Goal: Find specific page/section: Find specific page/section

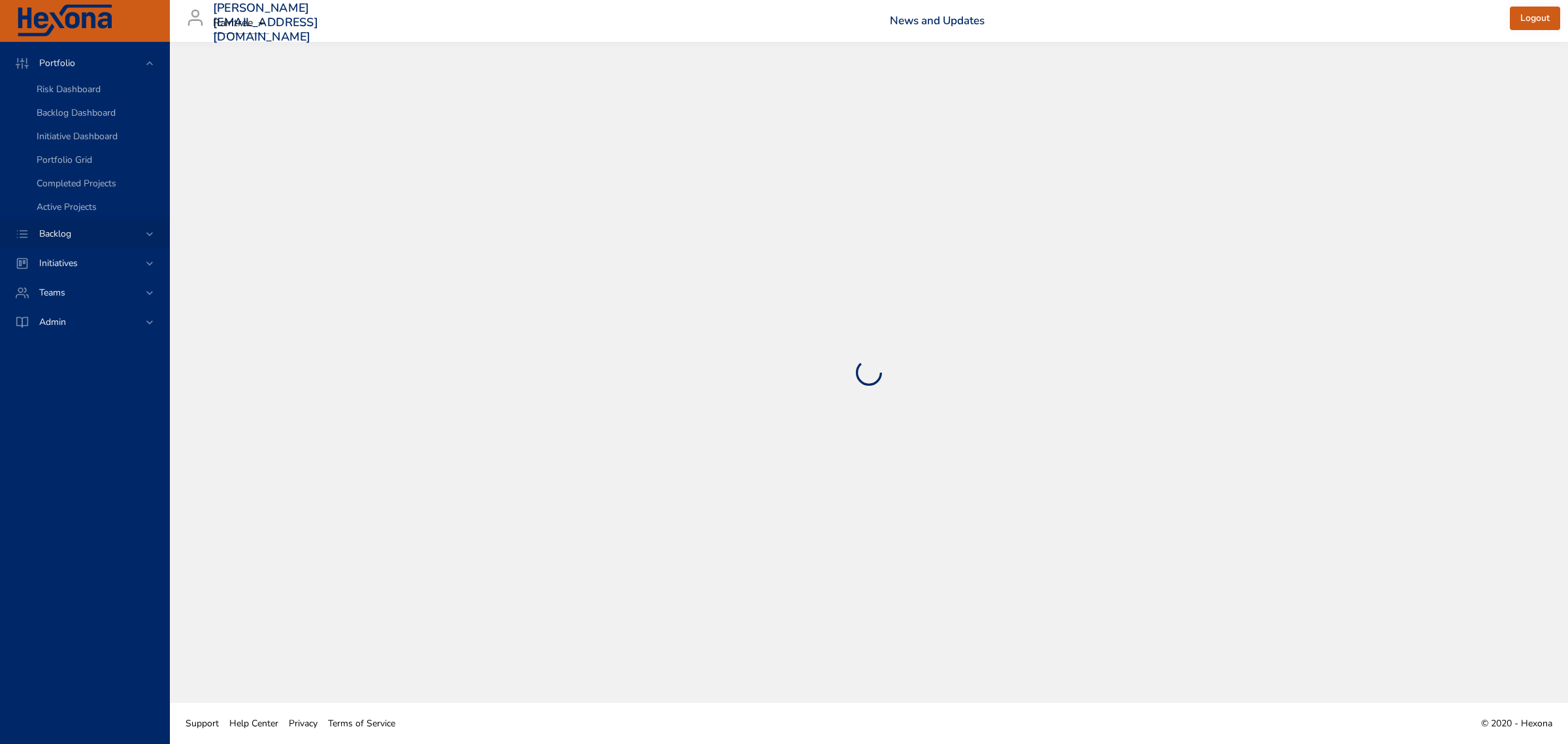
click at [62, 239] on span "Backlog" at bounding box center [55, 233] width 53 height 12
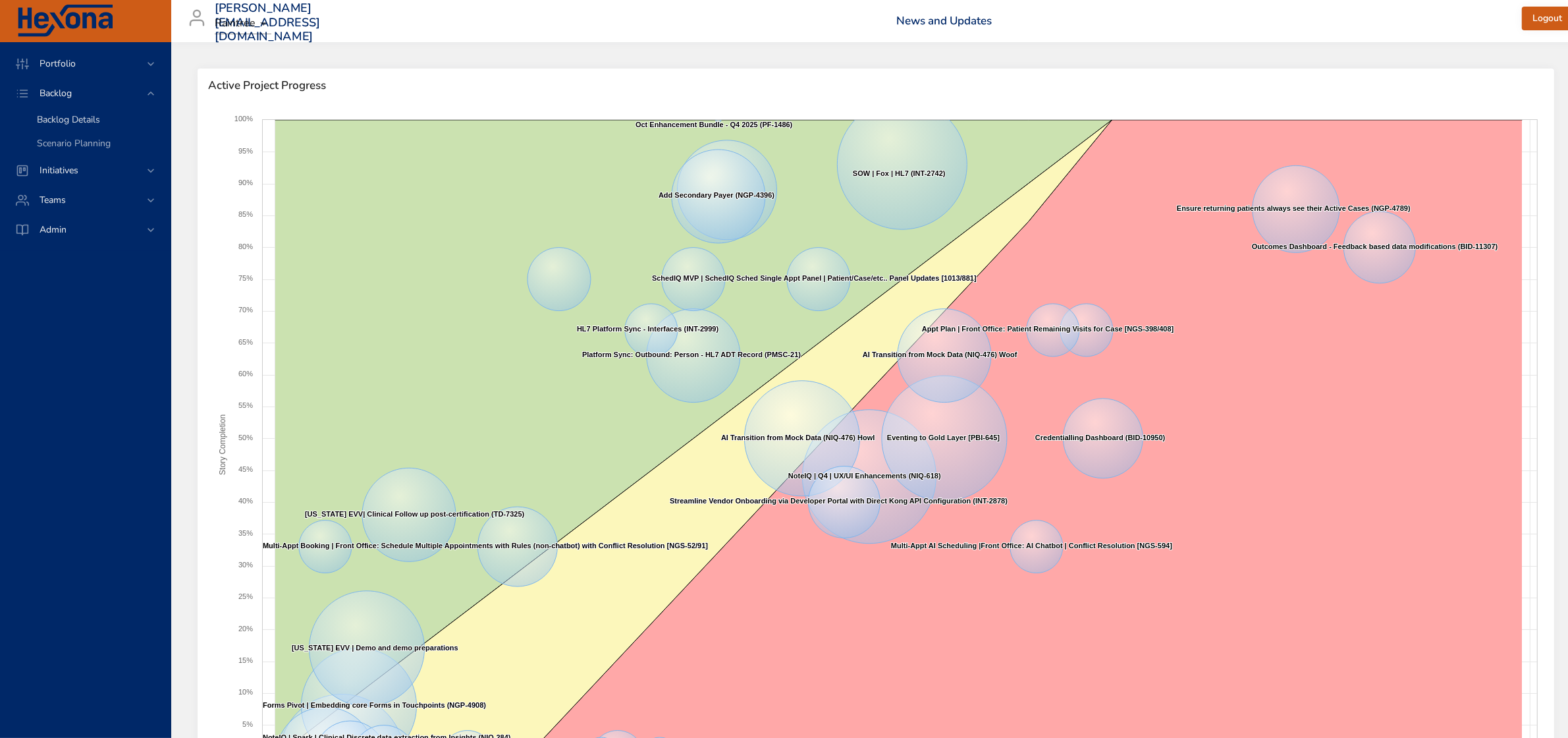
click at [74, 125] on span "Backlog Details" at bounding box center [68, 120] width 63 height 13
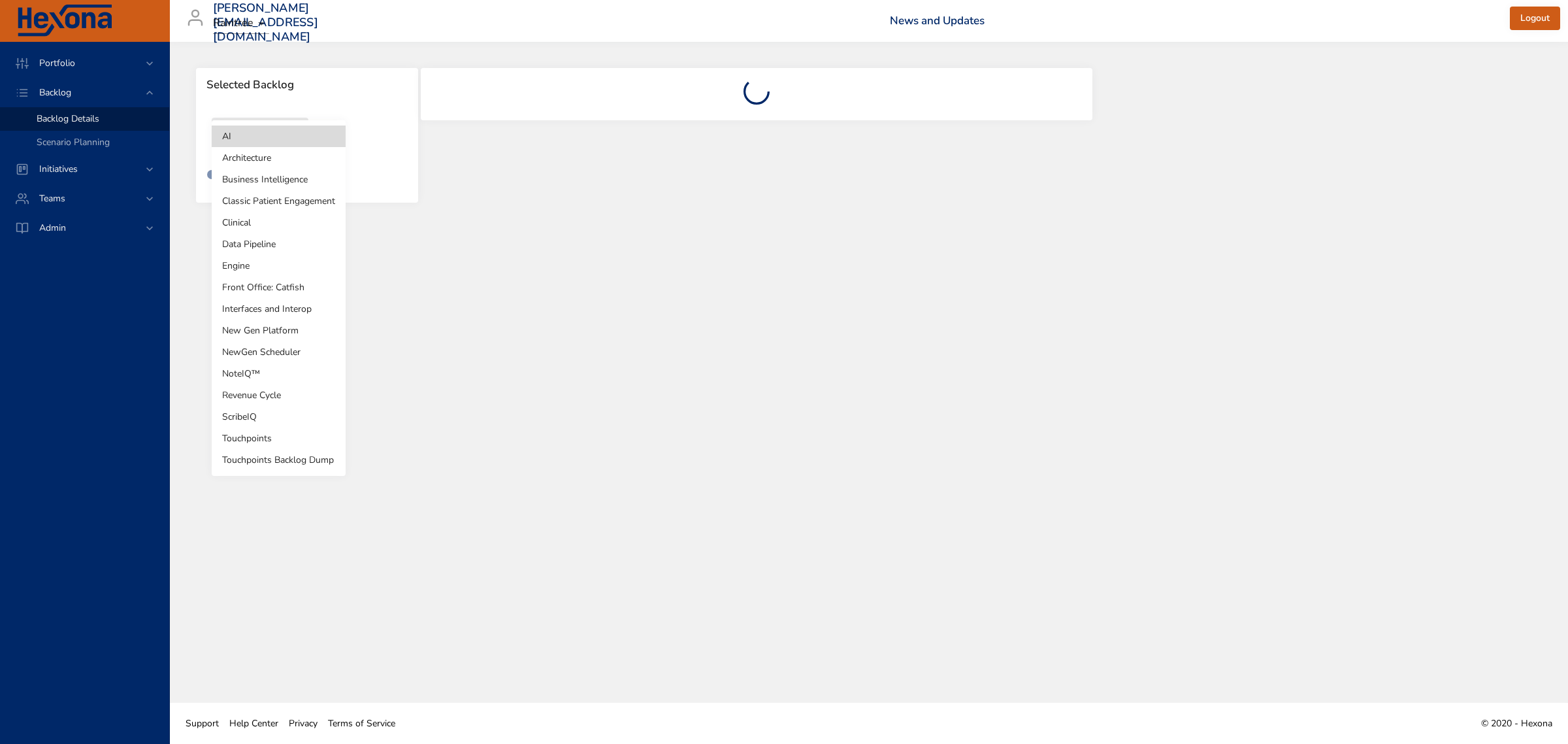
click at [262, 146] on body "Portfolio Backlog Backlog Details Scenario Planning Initiatives Teams Admin [PE…" at bounding box center [784, 372] width 1568 height 744
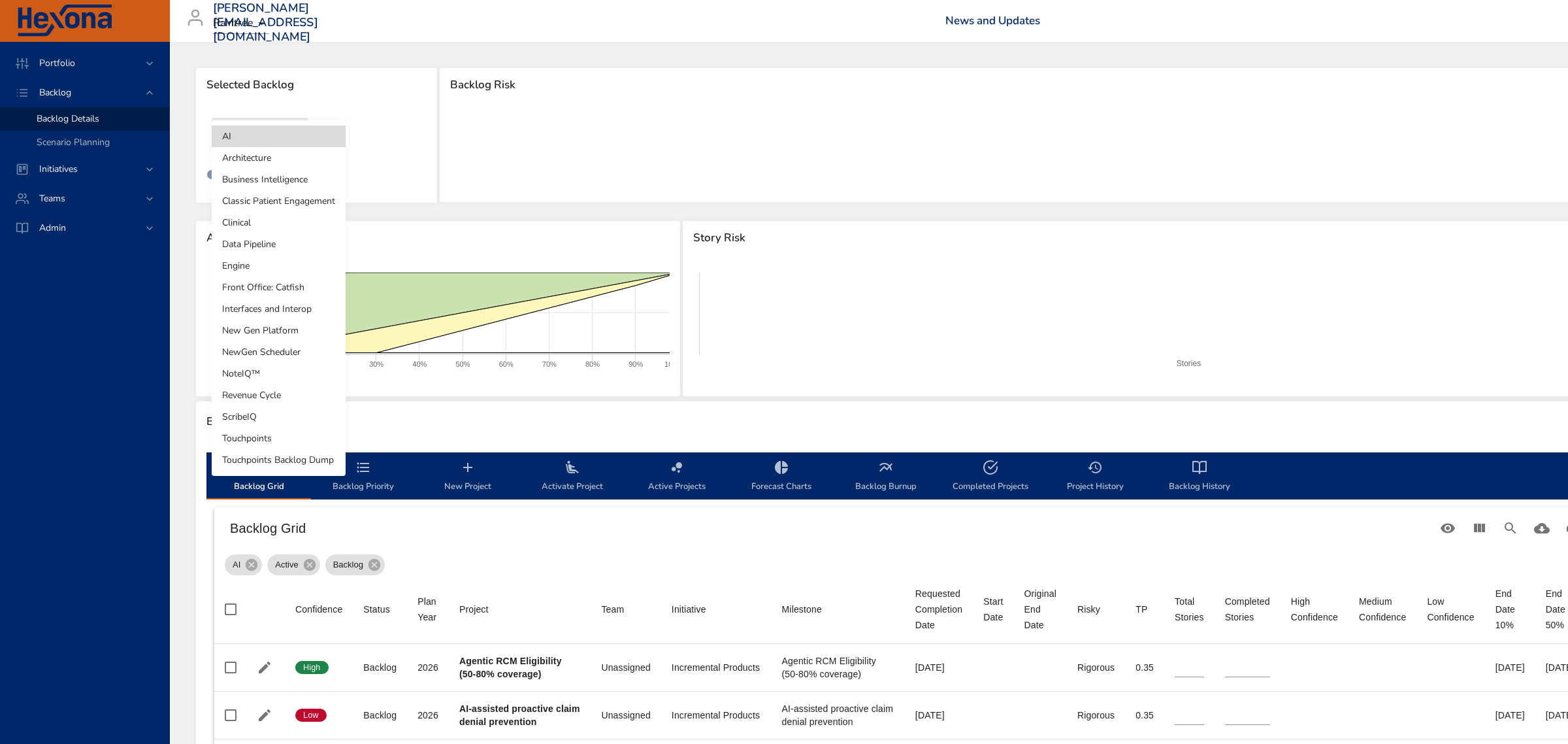
click at [537, 216] on div at bounding box center [784, 372] width 1568 height 744
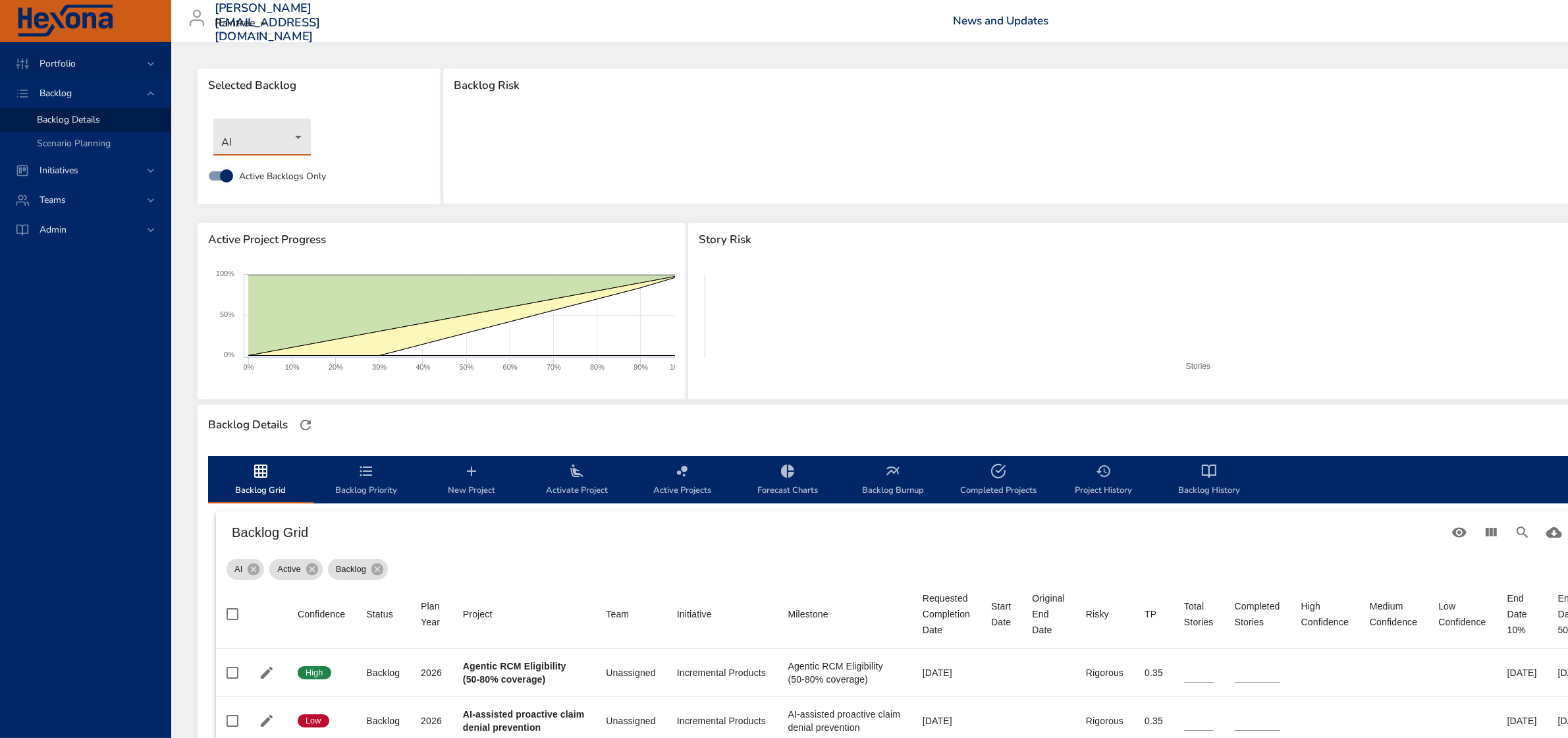
click at [61, 69] on div "Portfolio" at bounding box center [87, 64] width 115 height 14
click at [64, 157] on span "Portfolio Grid" at bounding box center [65, 161] width 56 height 13
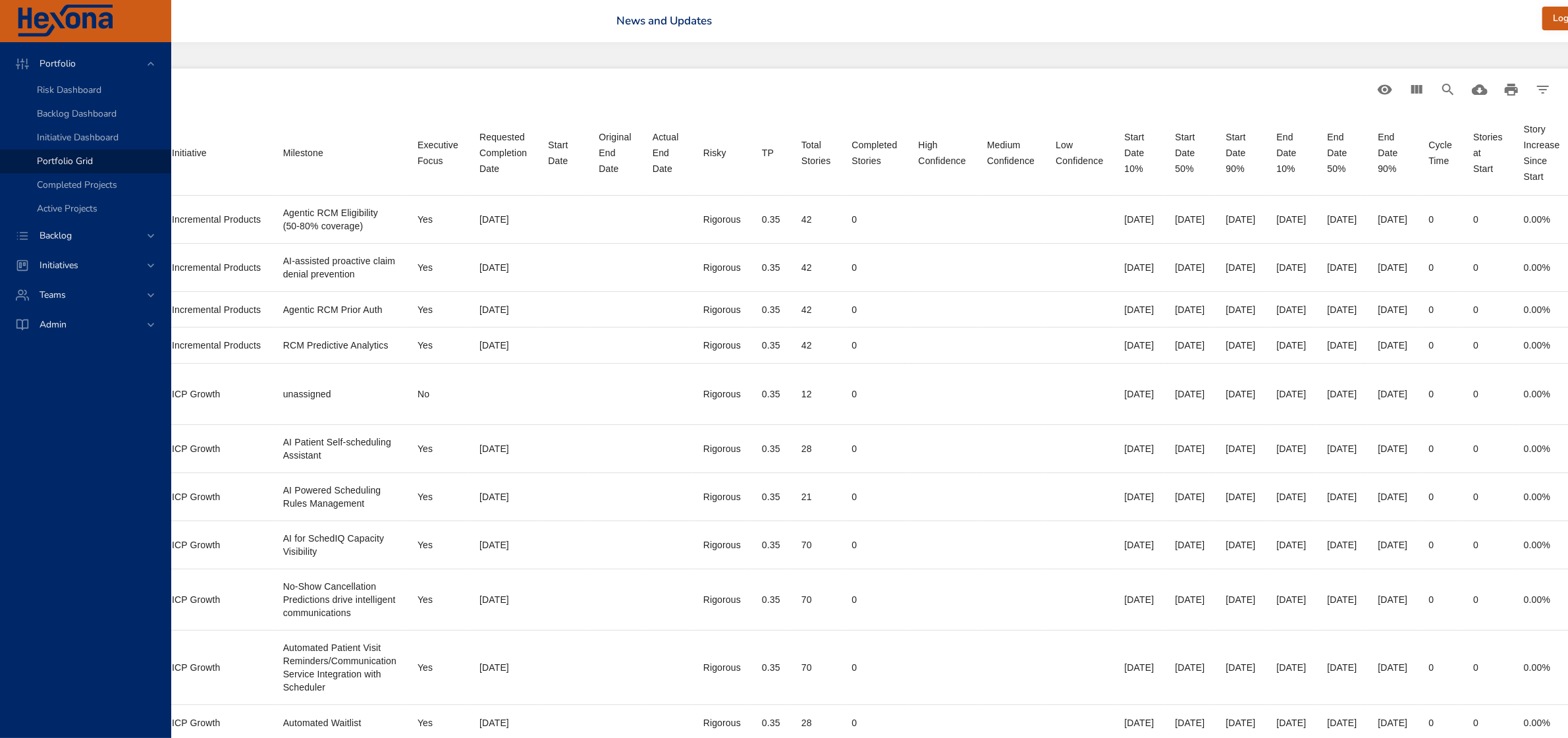
scroll to position [0, 656]
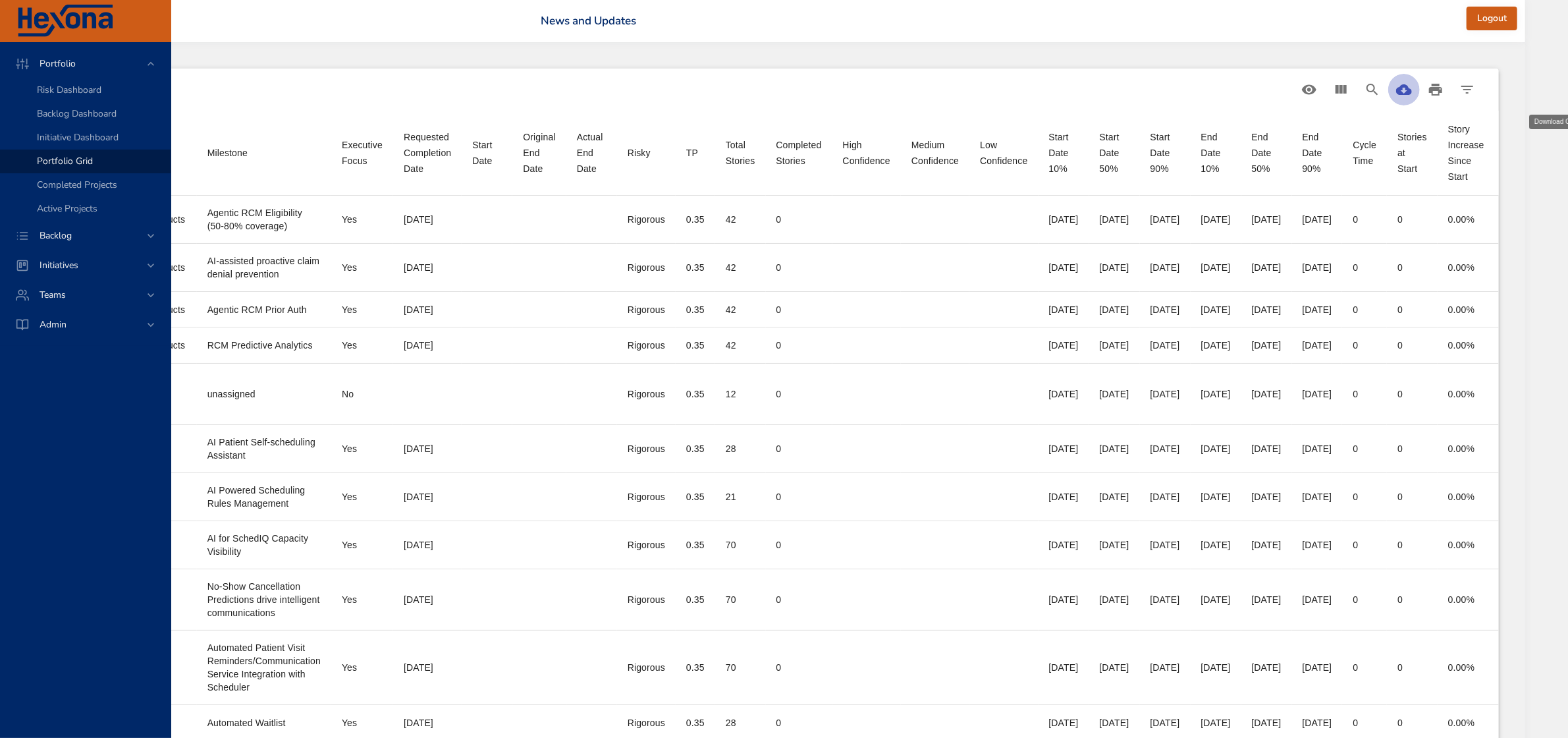
click at [1412, 91] on icon "Download CSV" at bounding box center [1404, 89] width 16 height 10
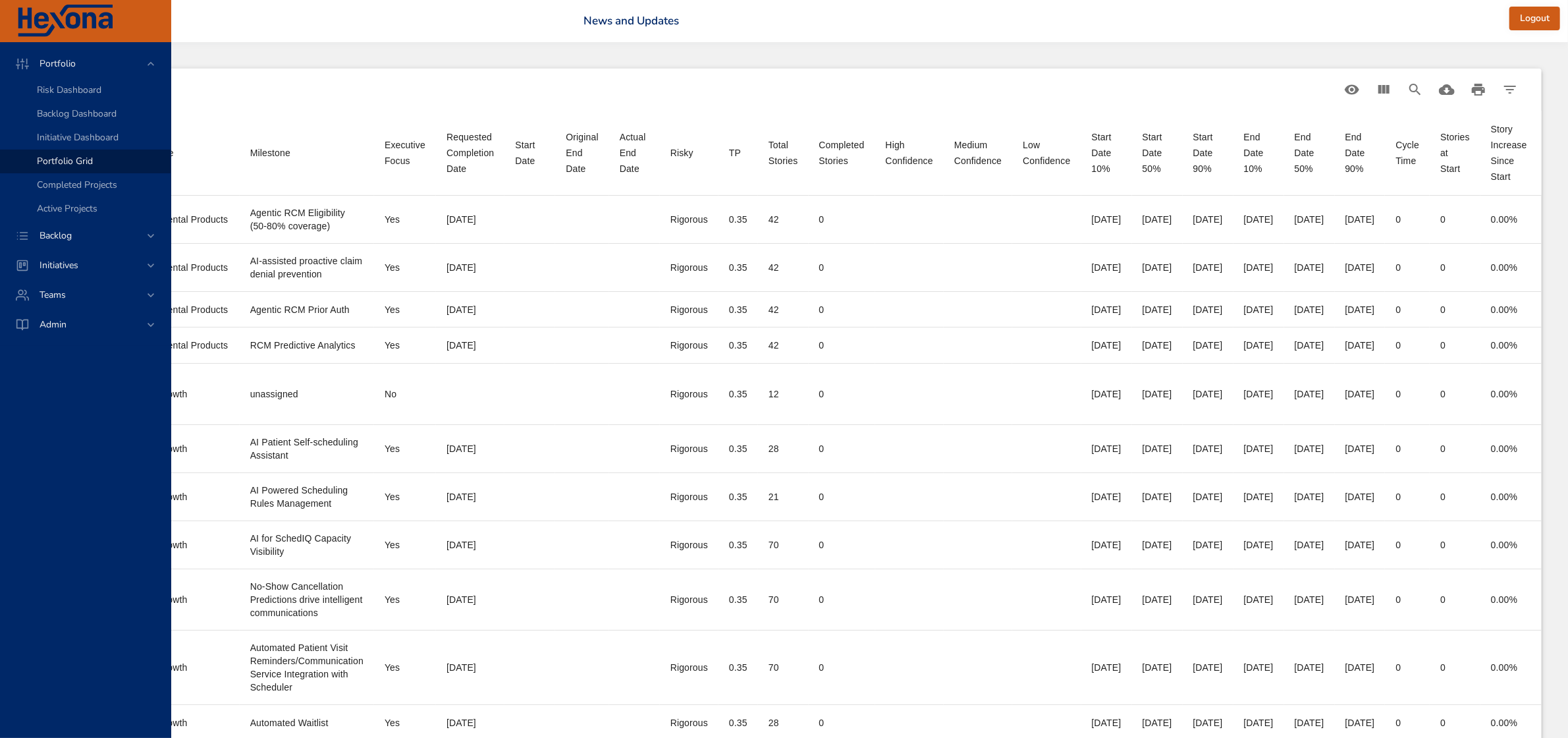
click at [1357, 42] on div "[PERSON_NAME][EMAIL_ADDRESS][DOMAIN_NAME] Raintree News and Updates Logout" at bounding box center [563, 21] width 1994 height 42
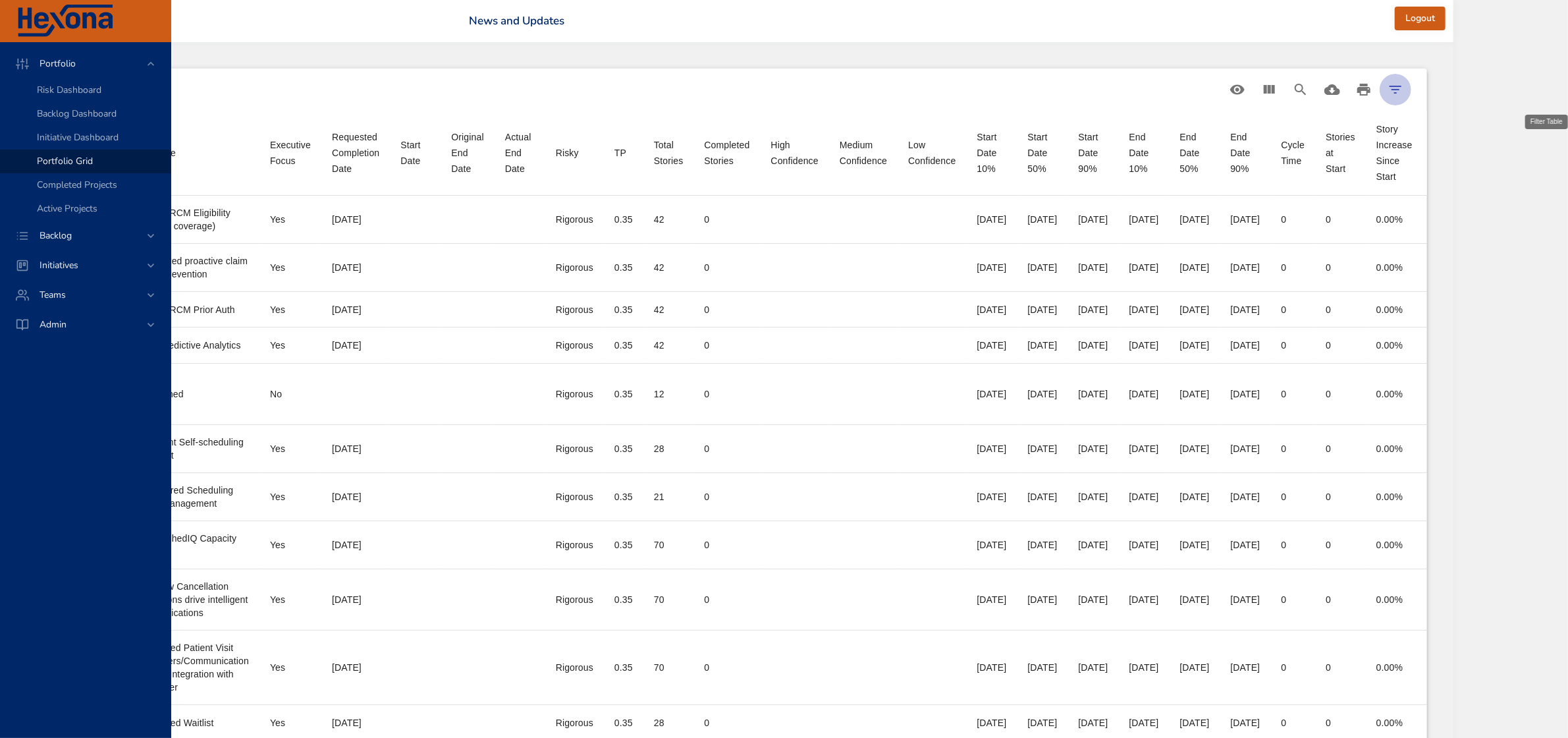
click at [1401, 86] on icon "Filter Table" at bounding box center [1395, 90] width 12 height 8
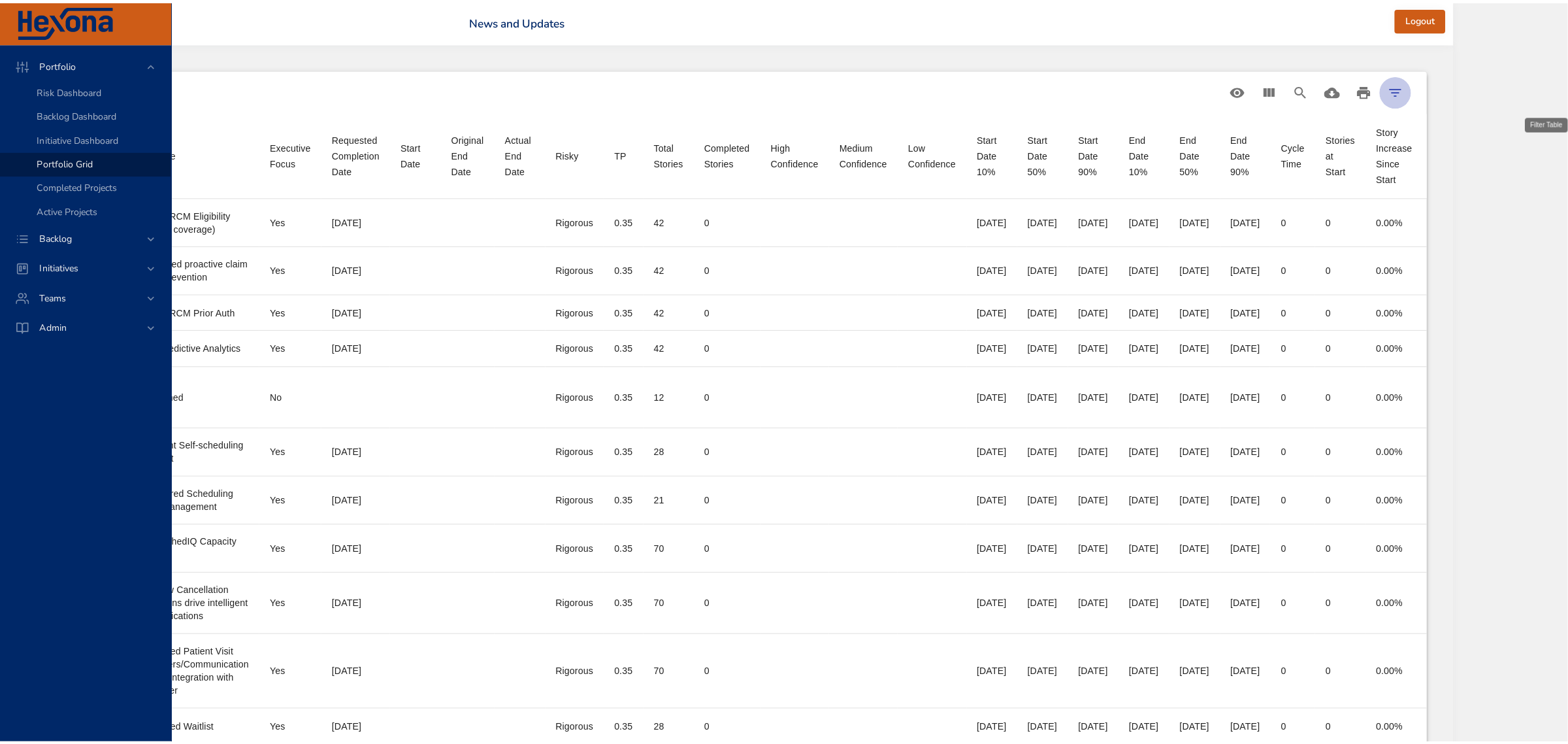
scroll to position [0, 746]
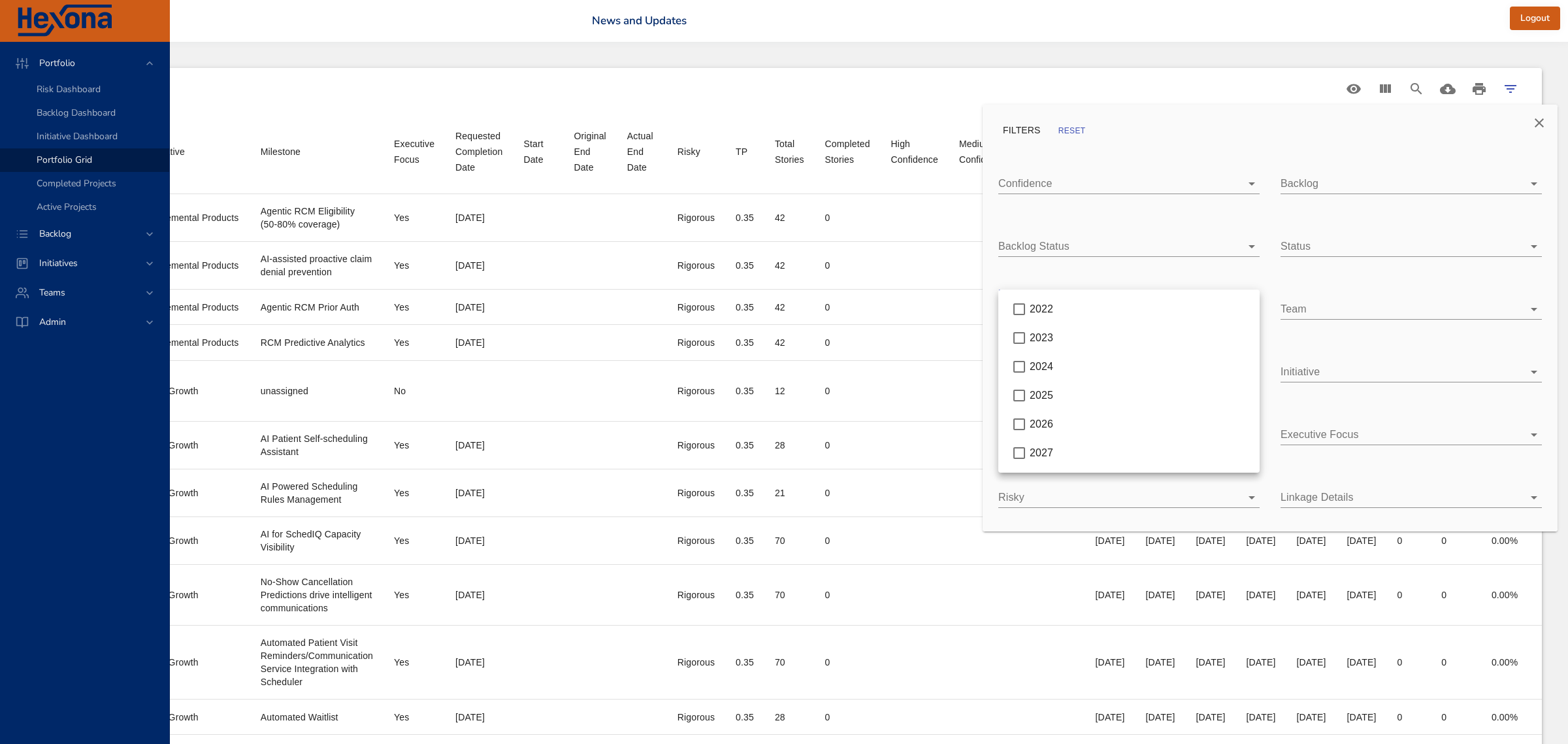
click at [972, 315] on body "Portfolio Risk Dashboard Backlog Dashboard Initiative Dashboard Portfolio Grid …" at bounding box center [188, 372] width 1568 height 744
click at [1040, 422] on span "2026" at bounding box center [1041, 424] width 23 height 11
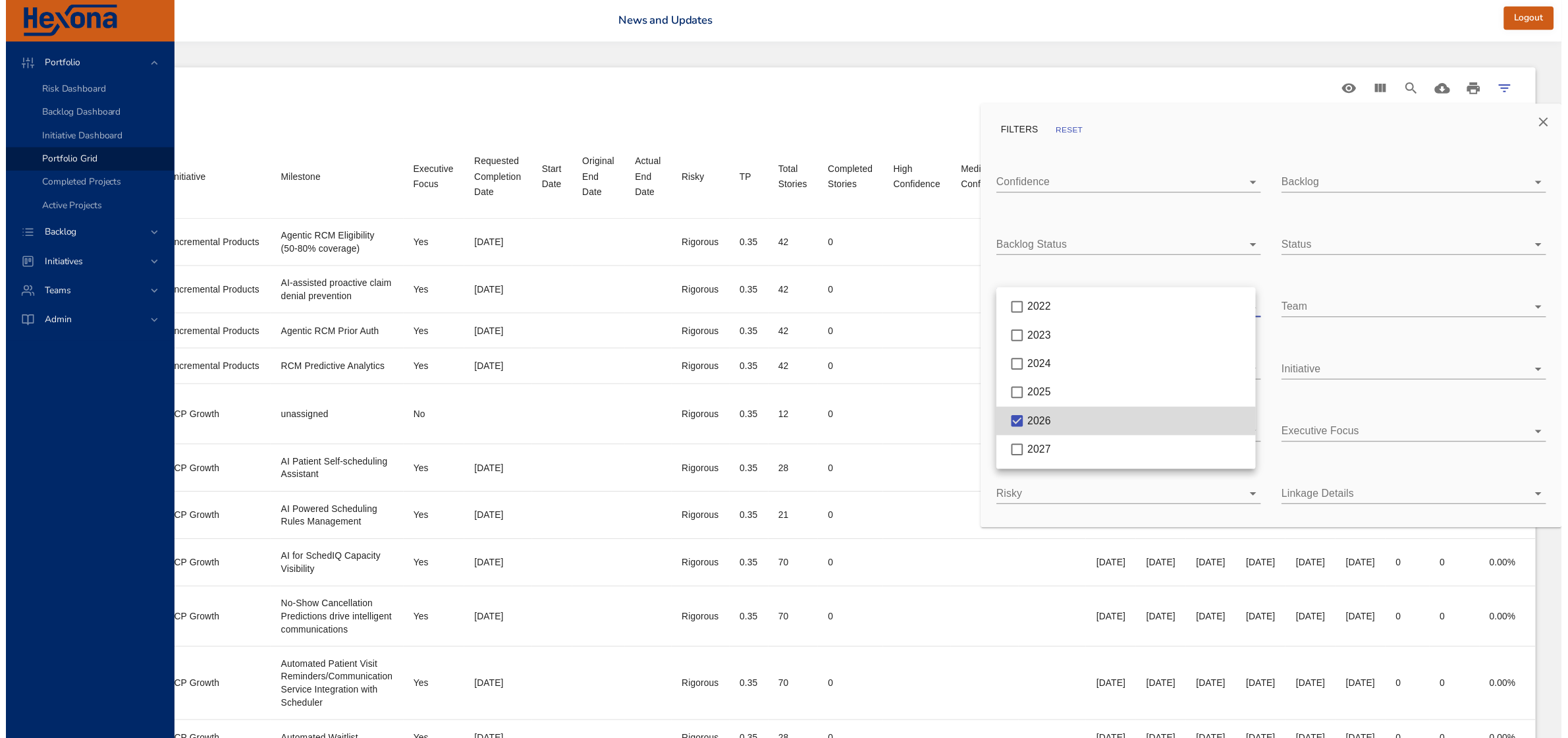
scroll to position [0, 670]
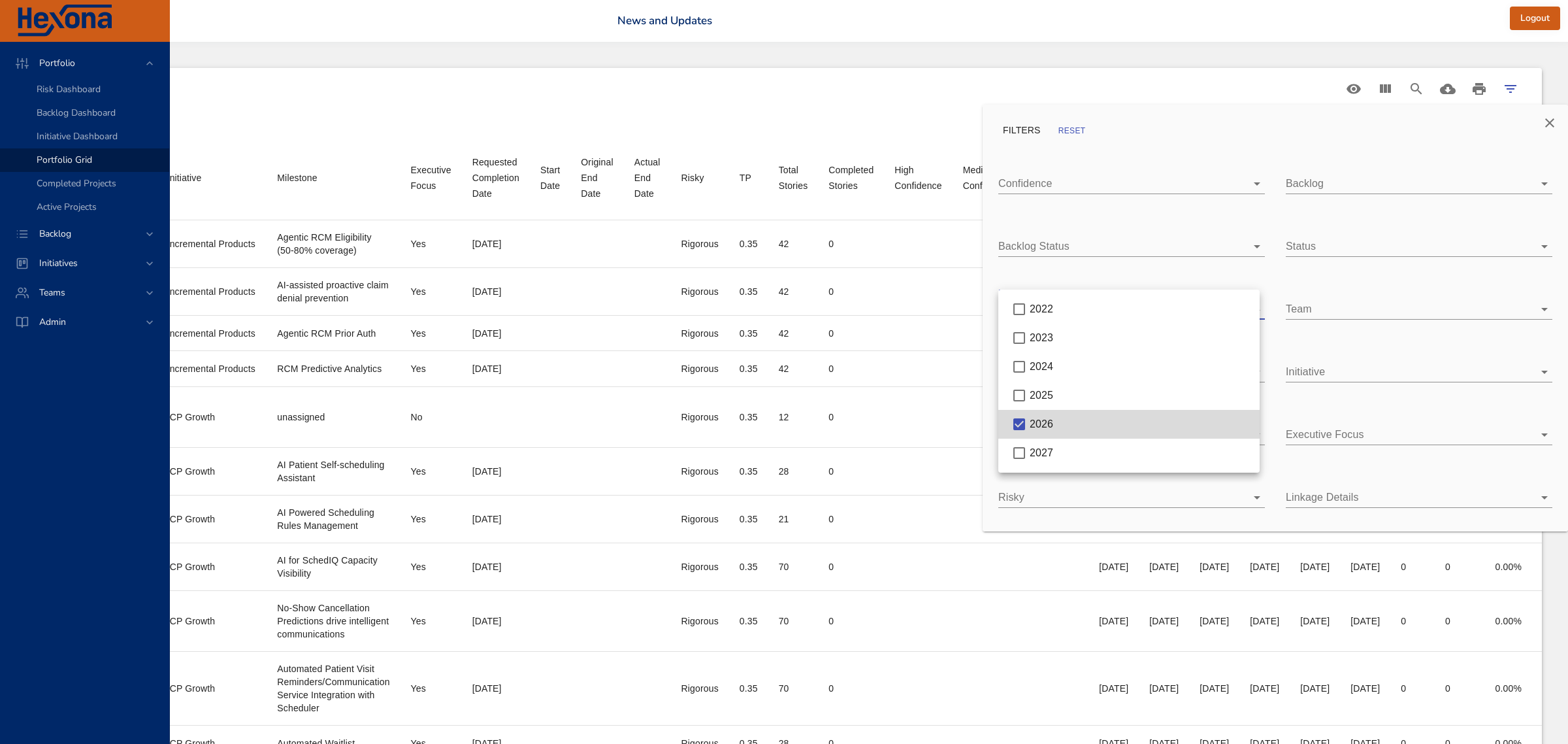
click at [1181, 88] on div at bounding box center [784, 372] width 1568 height 744
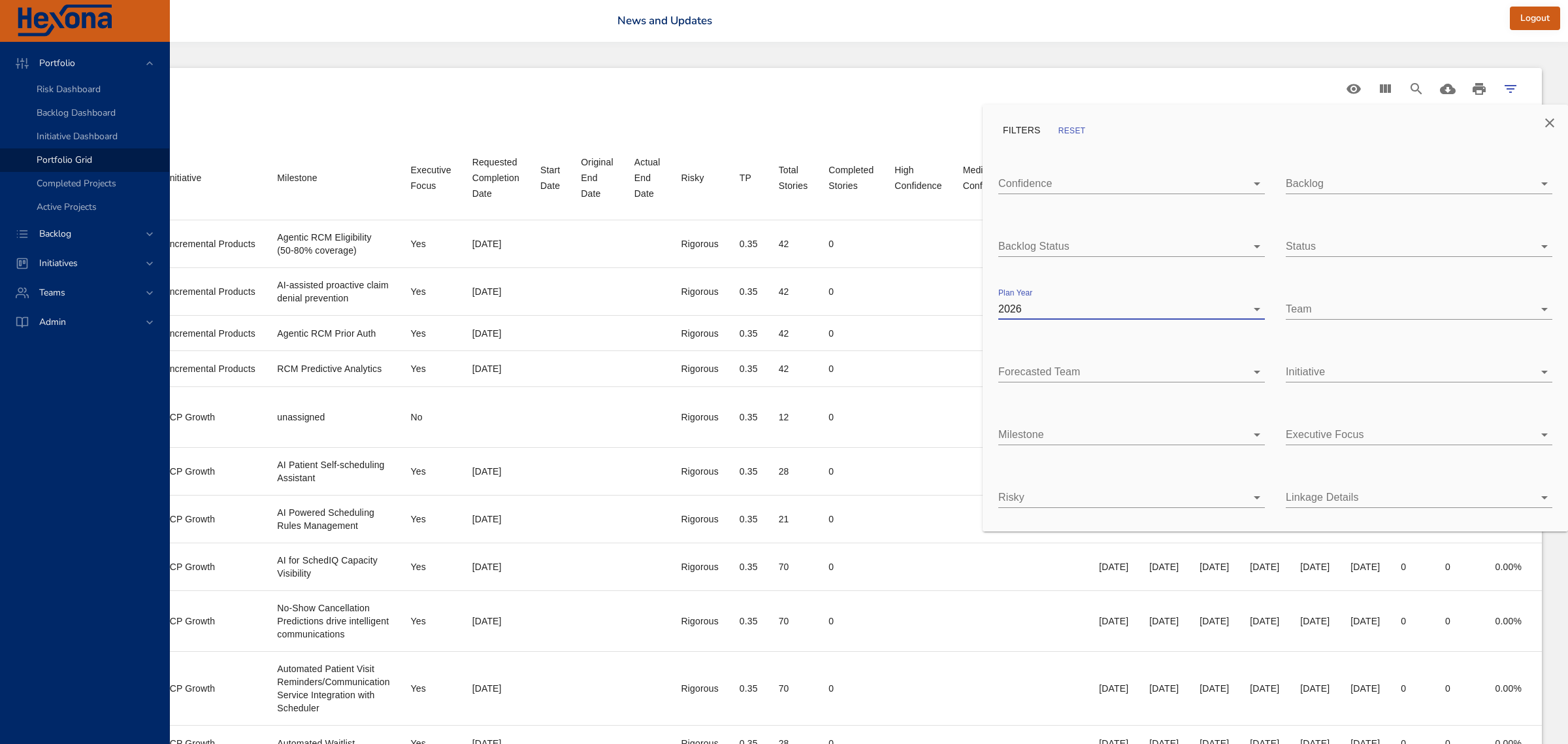
click at [1552, 119] on icon "Close" at bounding box center [1549, 123] width 16 height 16
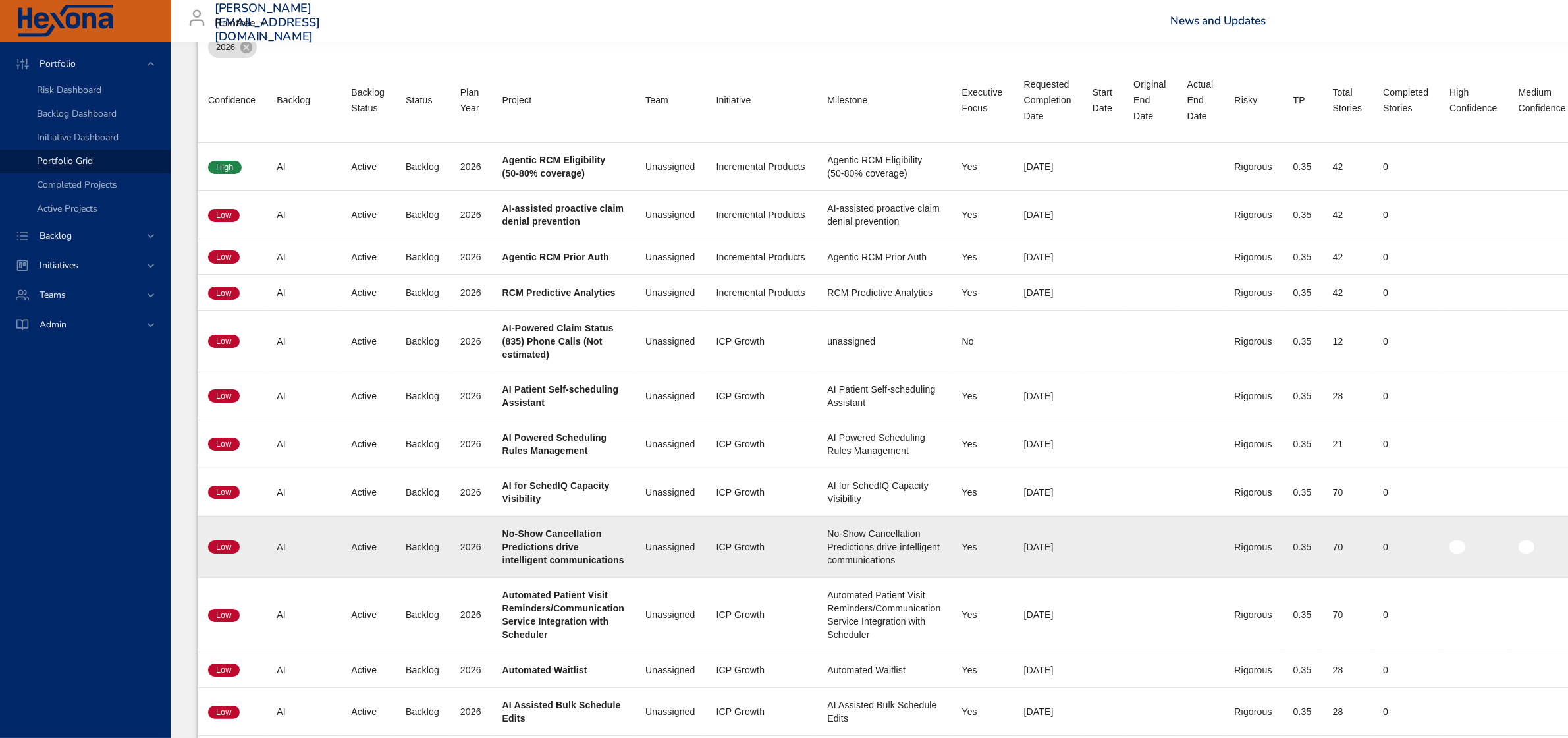
scroll to position [0, 0]
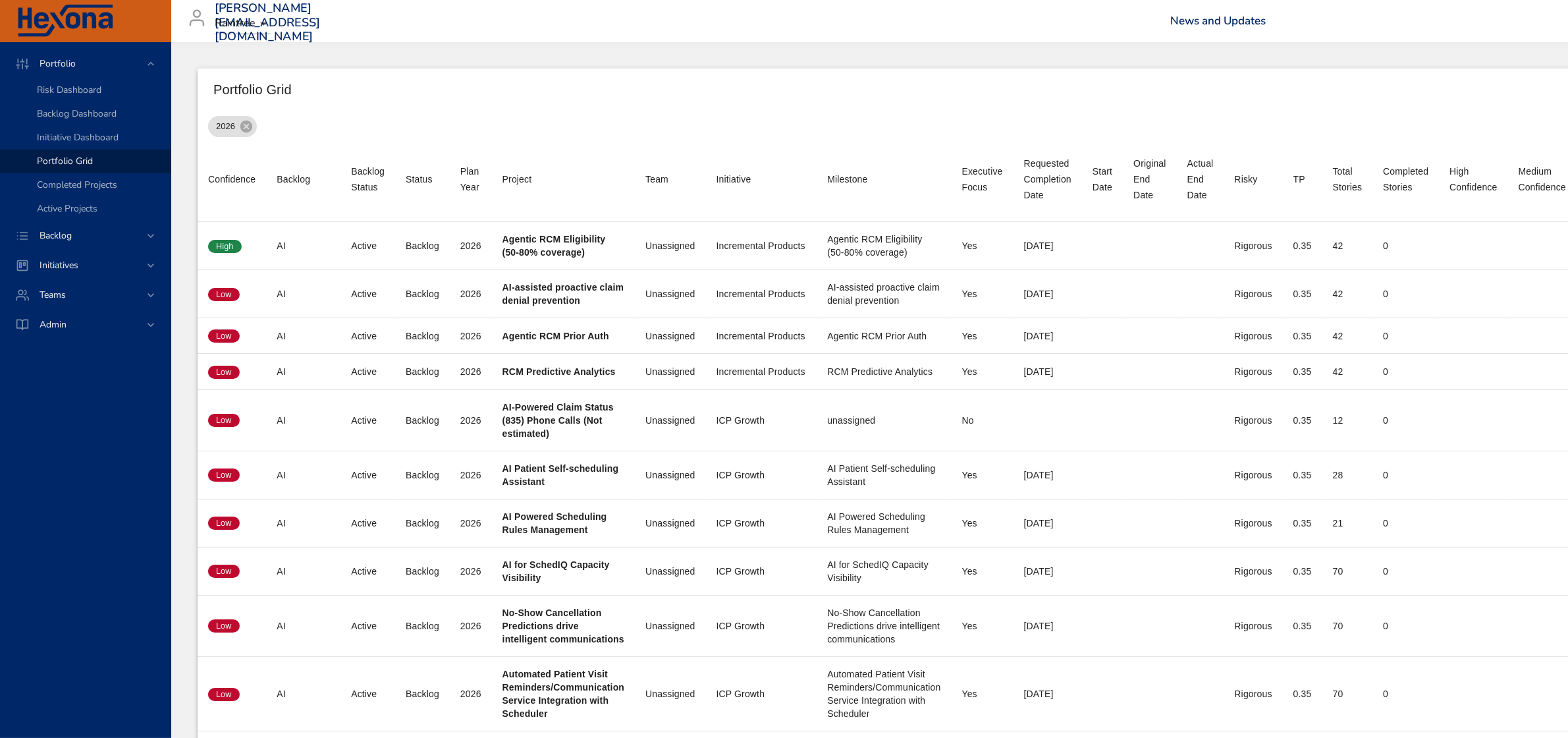
click at [851, 182] on div "Milestone" at bounding box center [847, 179] width 40 height 16
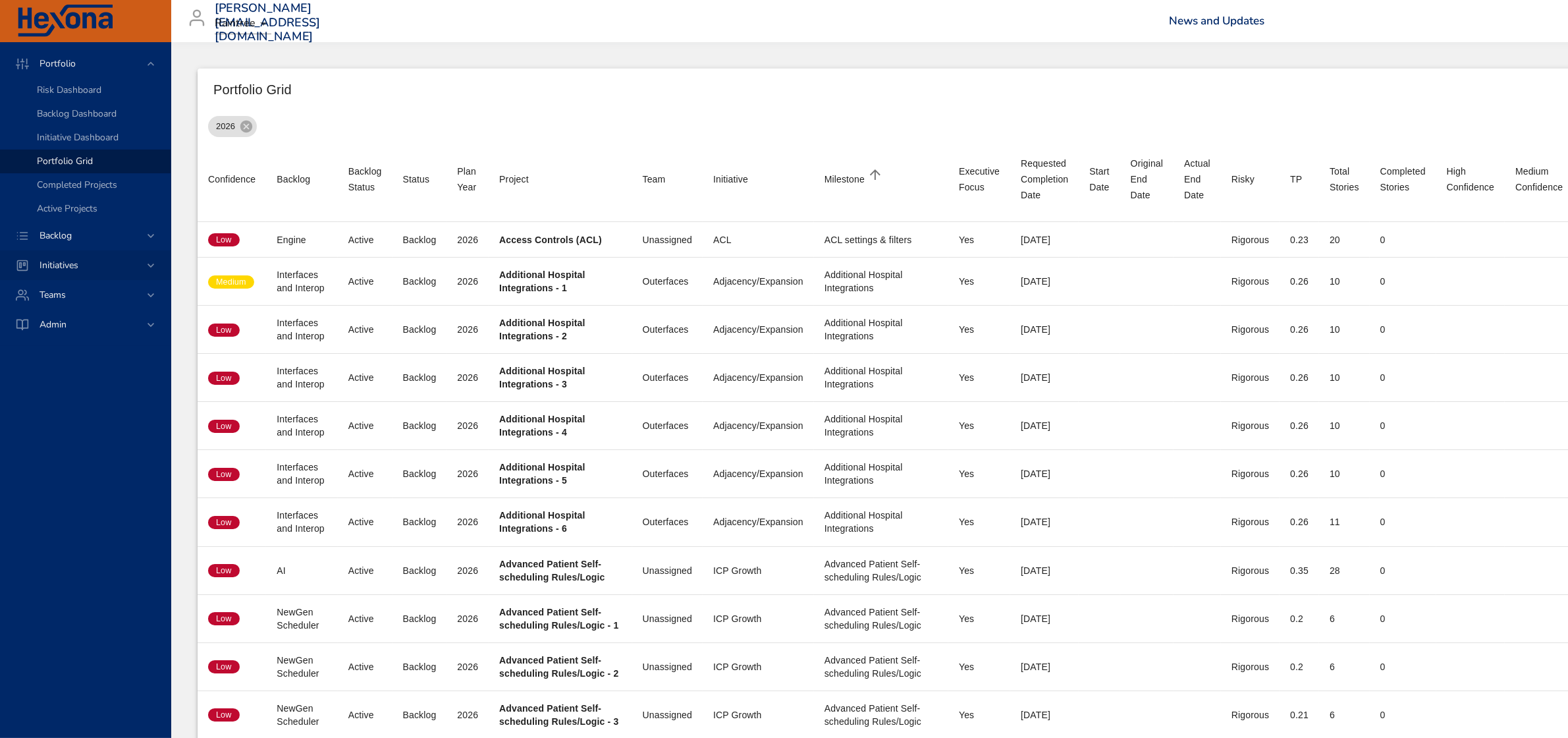
click at [41, 256] on div "Initiatives" at bounding box center [85, 265] width 171 height 30
click at [90, 164] on link "Milestone Details" at bounding box center [85, 173] width 171 height 24
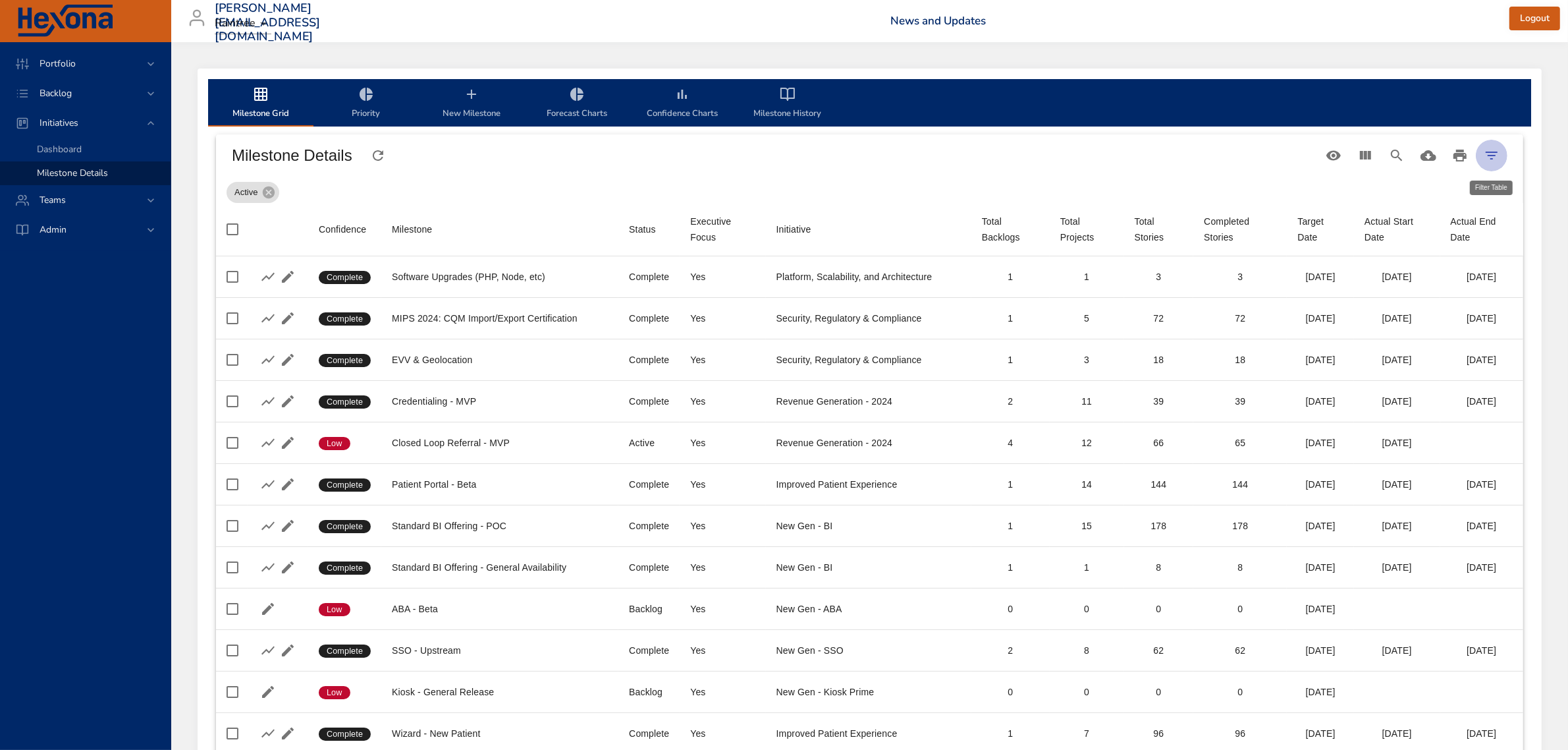
click at [1489, 160] on icon "Filter Table" at bounding box center [1492, 156] width 16 height 16
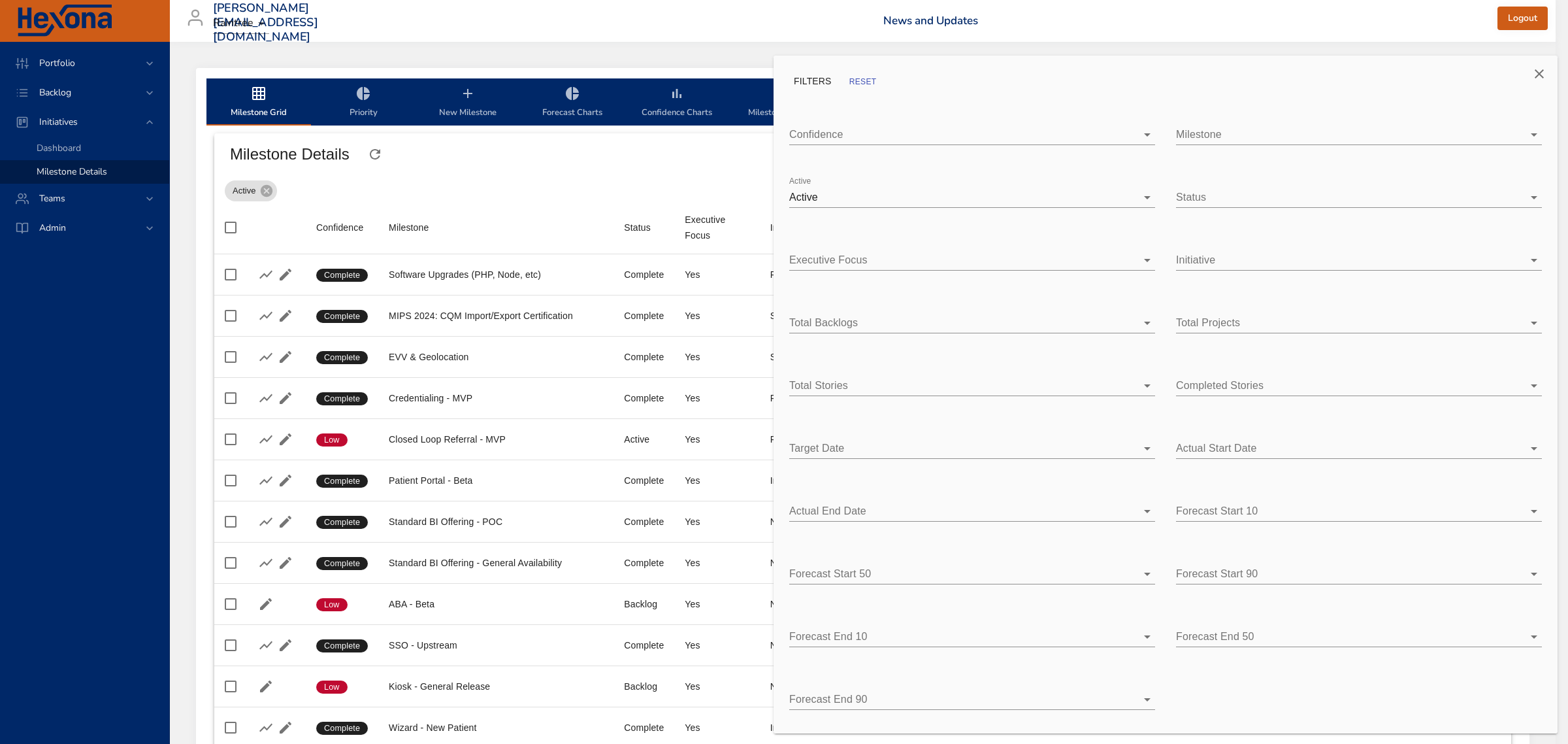
click at [1232, 131] on body "Portfolio Backlog Initiatives Dashboard Milestone Details Teams Admin [PERSON_N…" at bounding box center [784, 372] width 1568 height 744
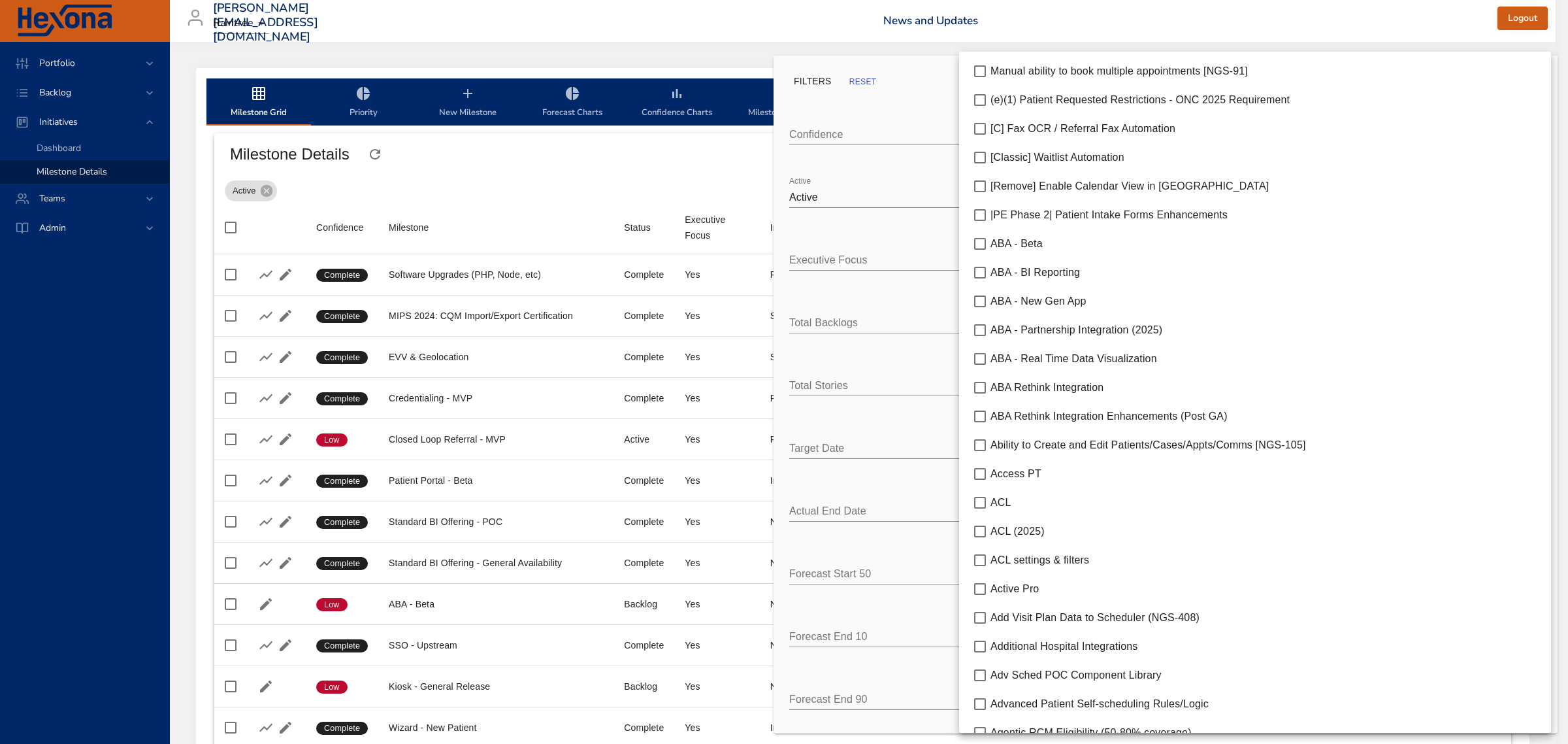
click at [1442, 34] on div at bounding box center [784, 372] width 1568 height 744
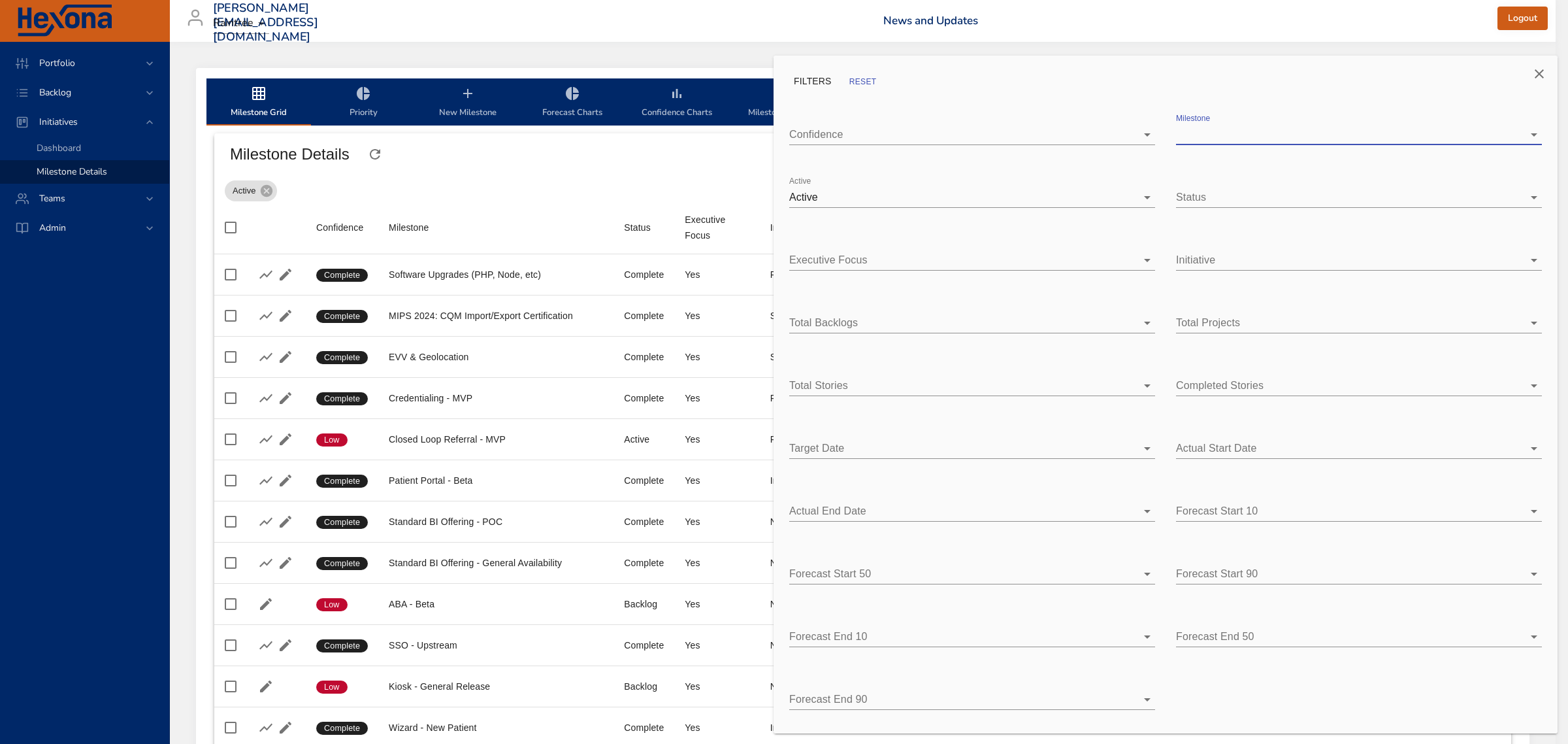
click at [922, 194] on body "Portfolio Backlog Initiatives Dashboard Milestone Details Teams Admin [PERSON_N…" at bounding box center [784, 372] width 1568 height 744
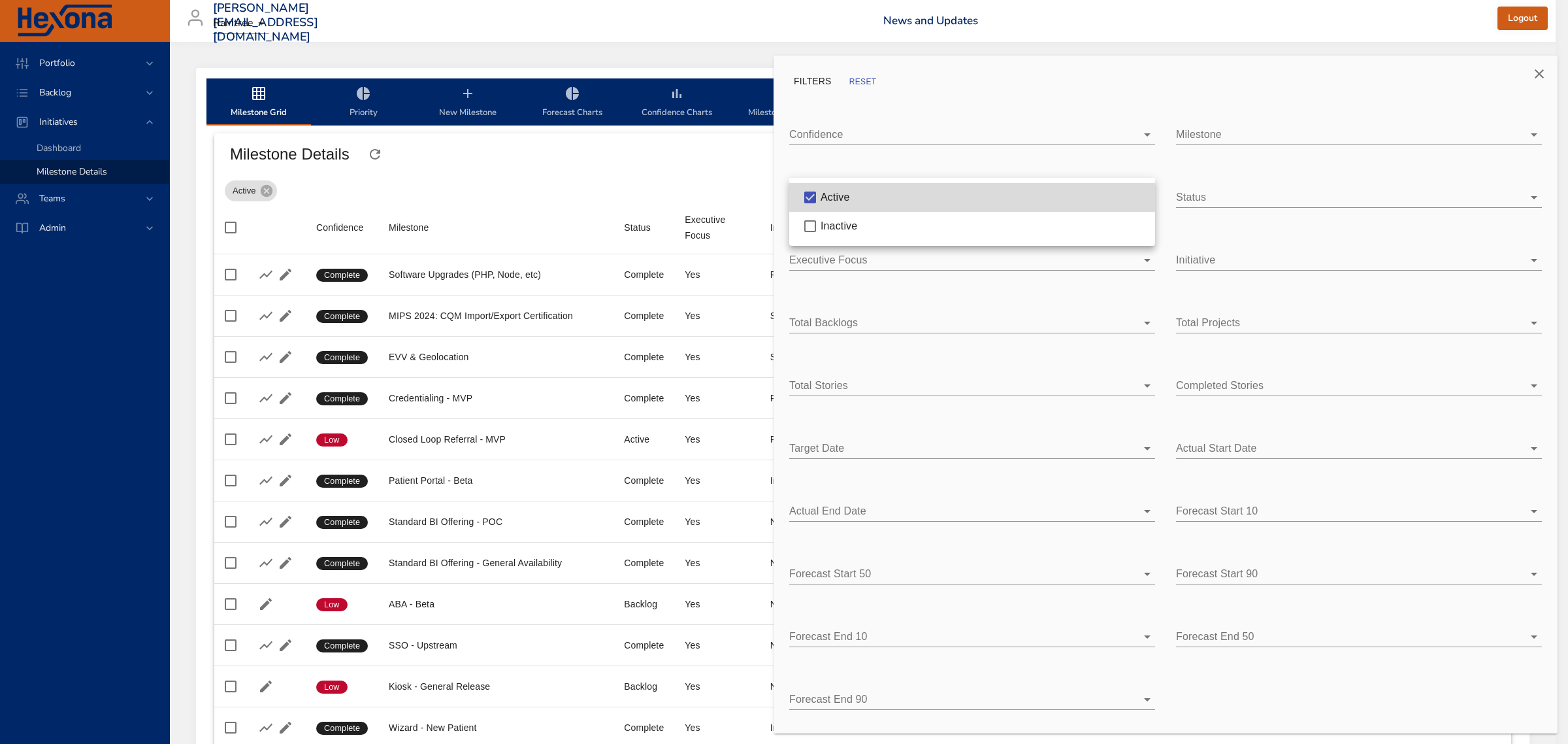
click at [1223, 77] on div at bounding box center [784, 372] width 1568 height 744
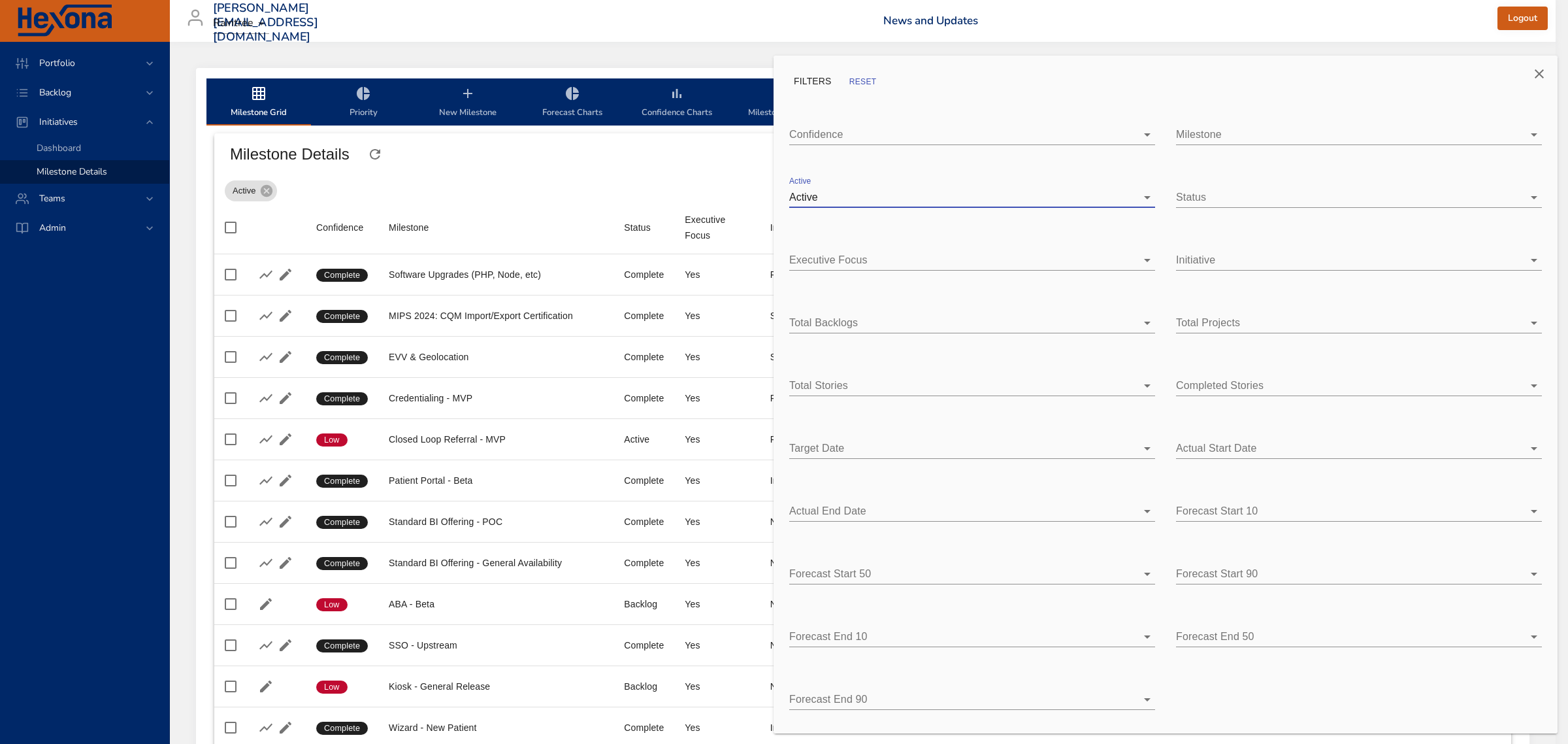
click at [1537, 78] on icon "Close" at bounding box center [1539, 74] width 16 height 16
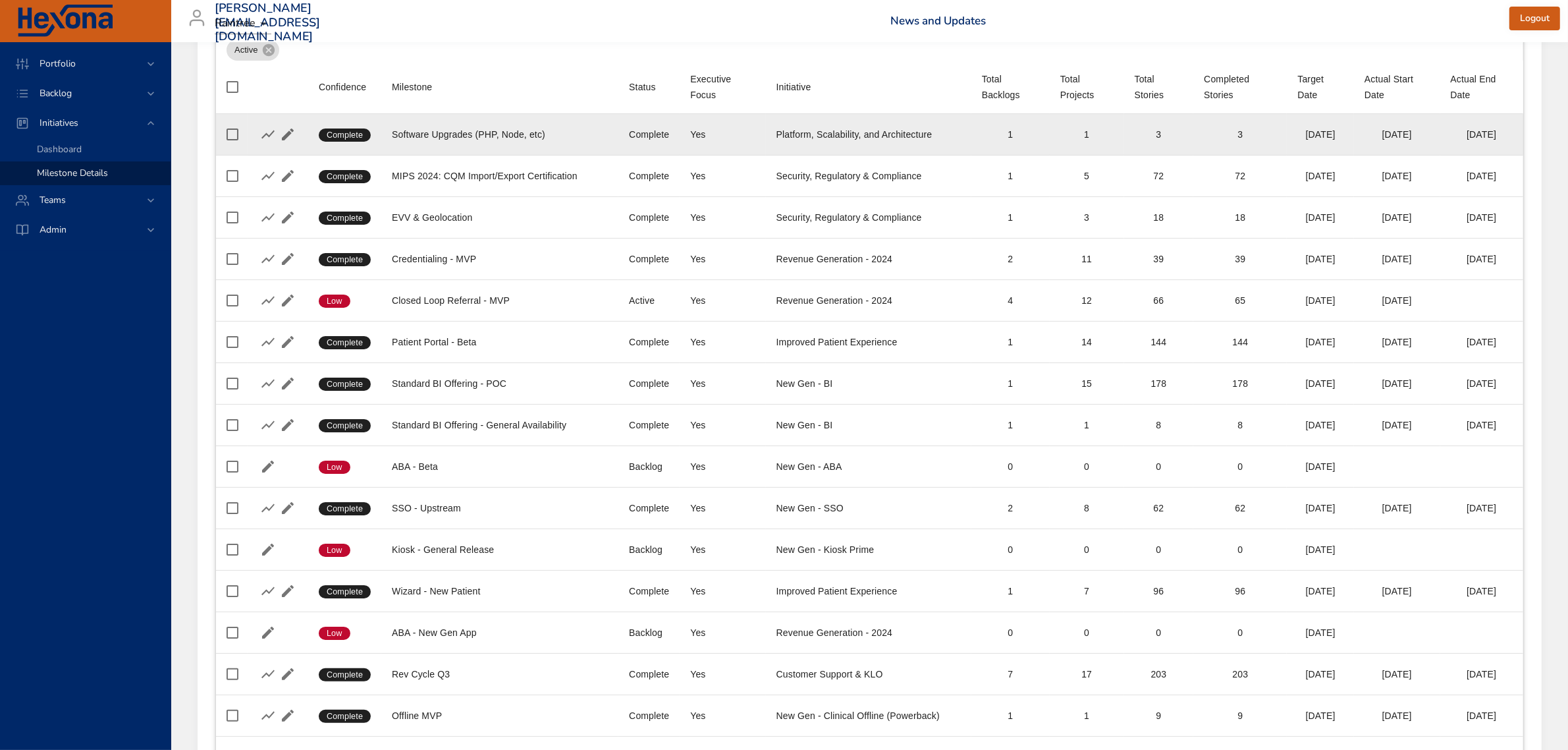
scroll to position [247, 0]
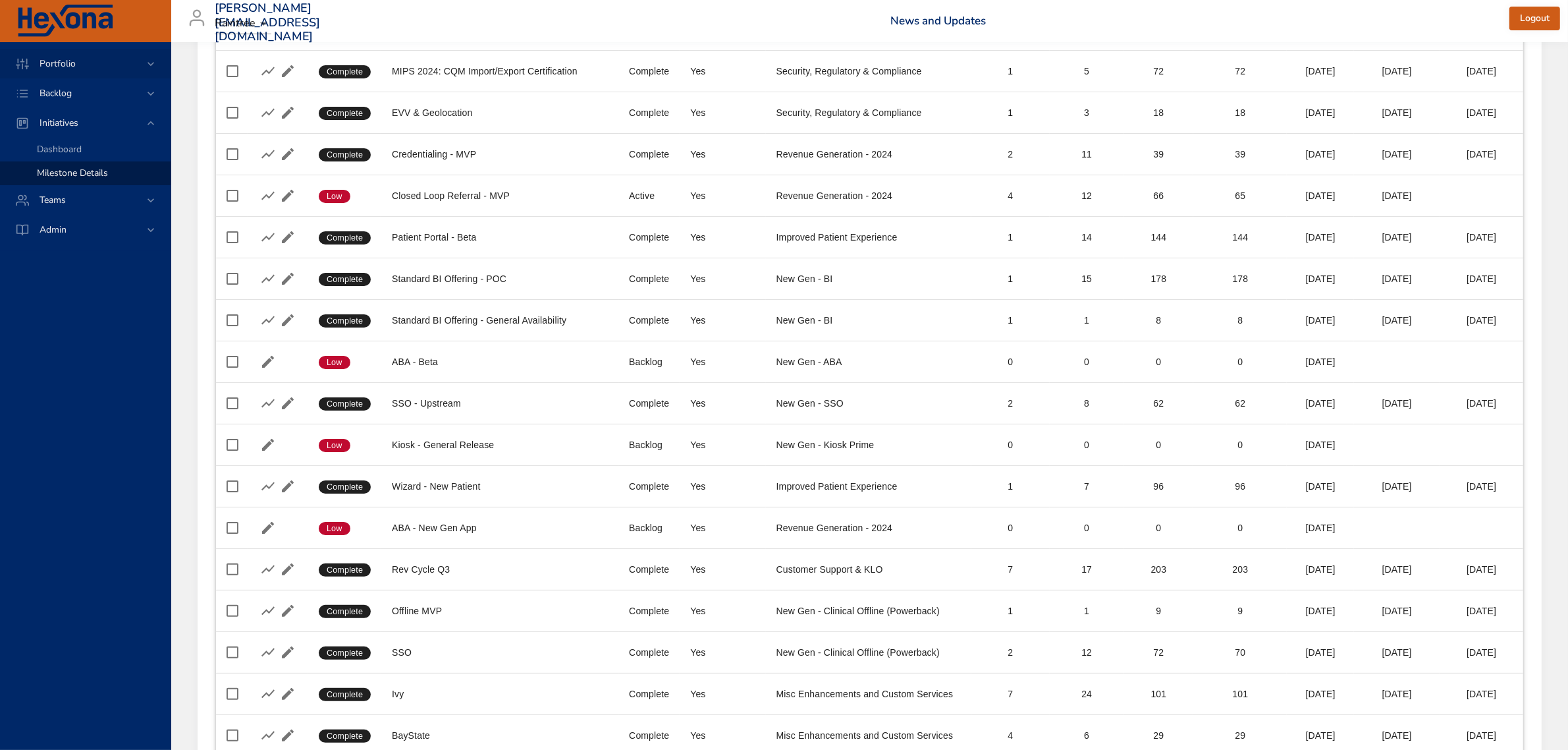
click at [67, 67] on span "Portfolio" at bounding box center [57, 64] width 57 height 13
click at [63, 159] on span "Portfolio Grid" at bounding box center [65, 161] width 56 height 13
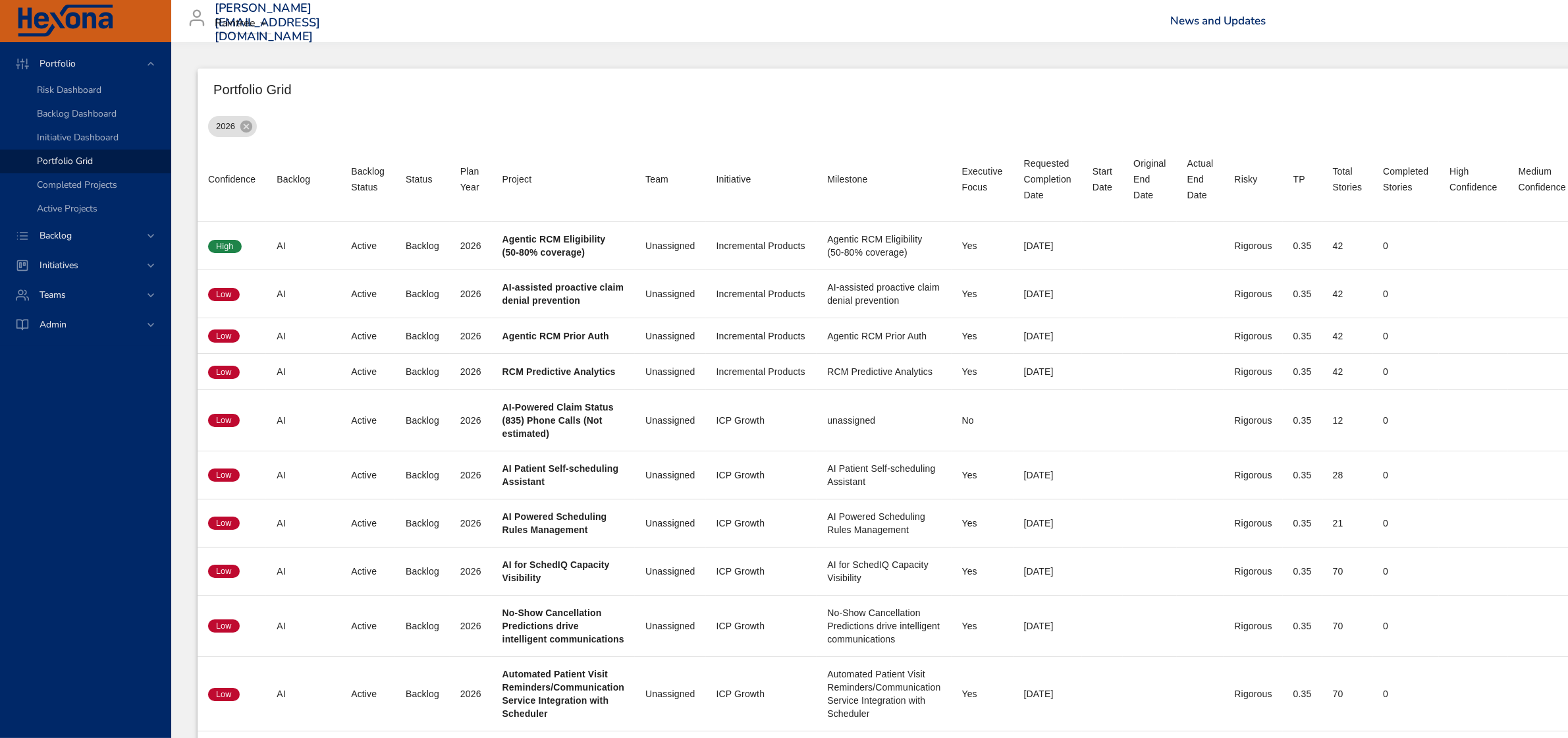
scroll to position [0, 683]
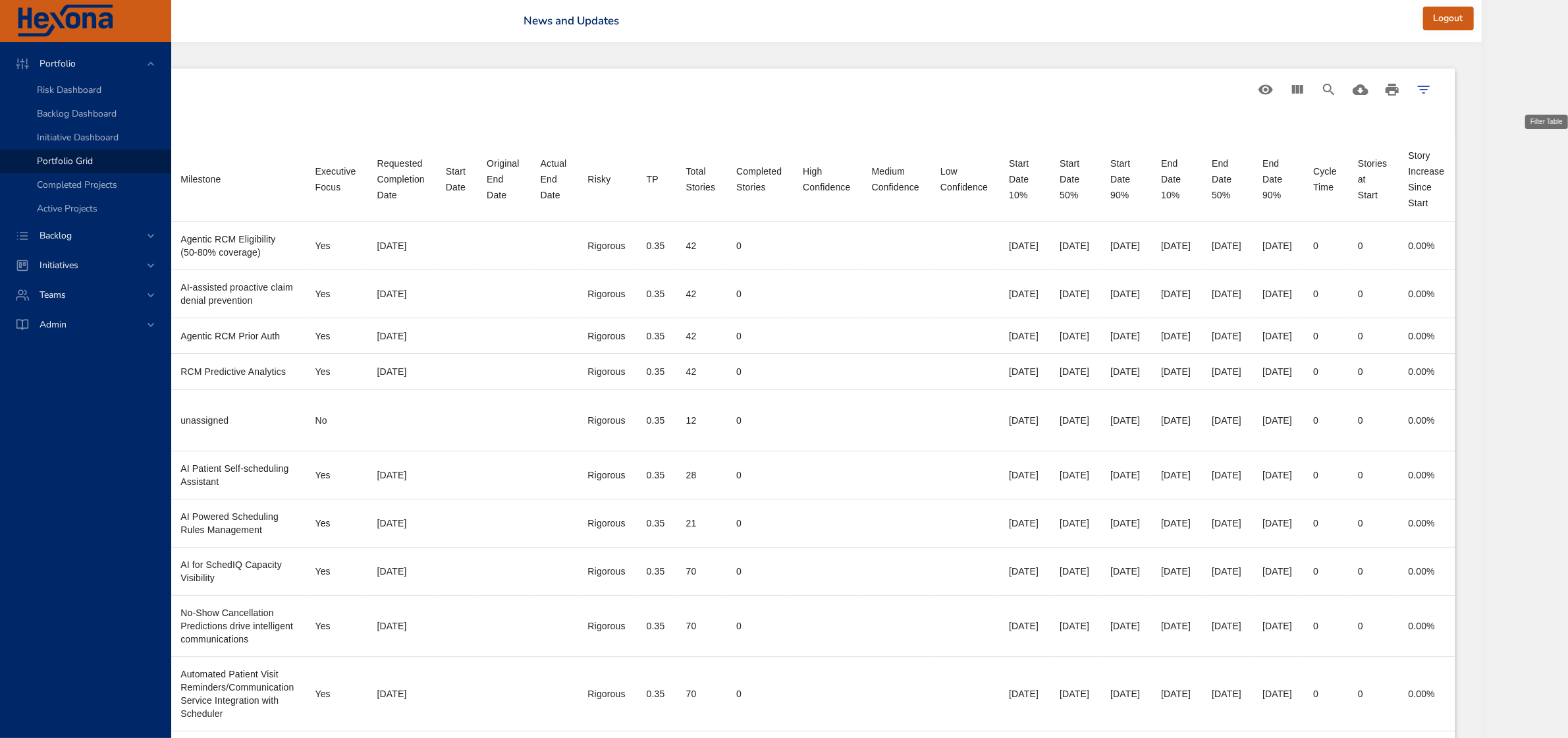
click at [1432, 93] on icon "Filter Table" at bounding box center [1424, 90] width 16 height 16
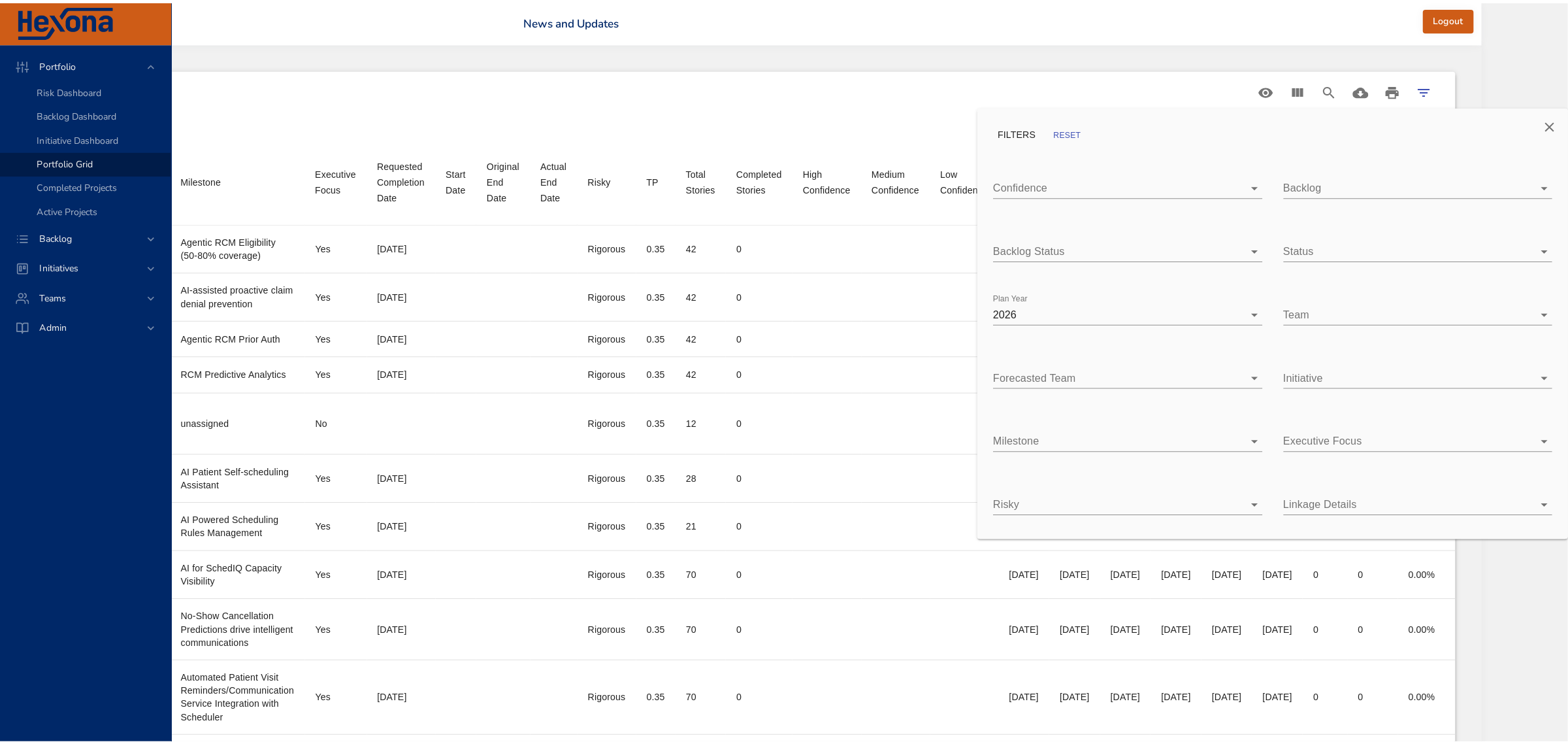
scroll to position [0, 665]
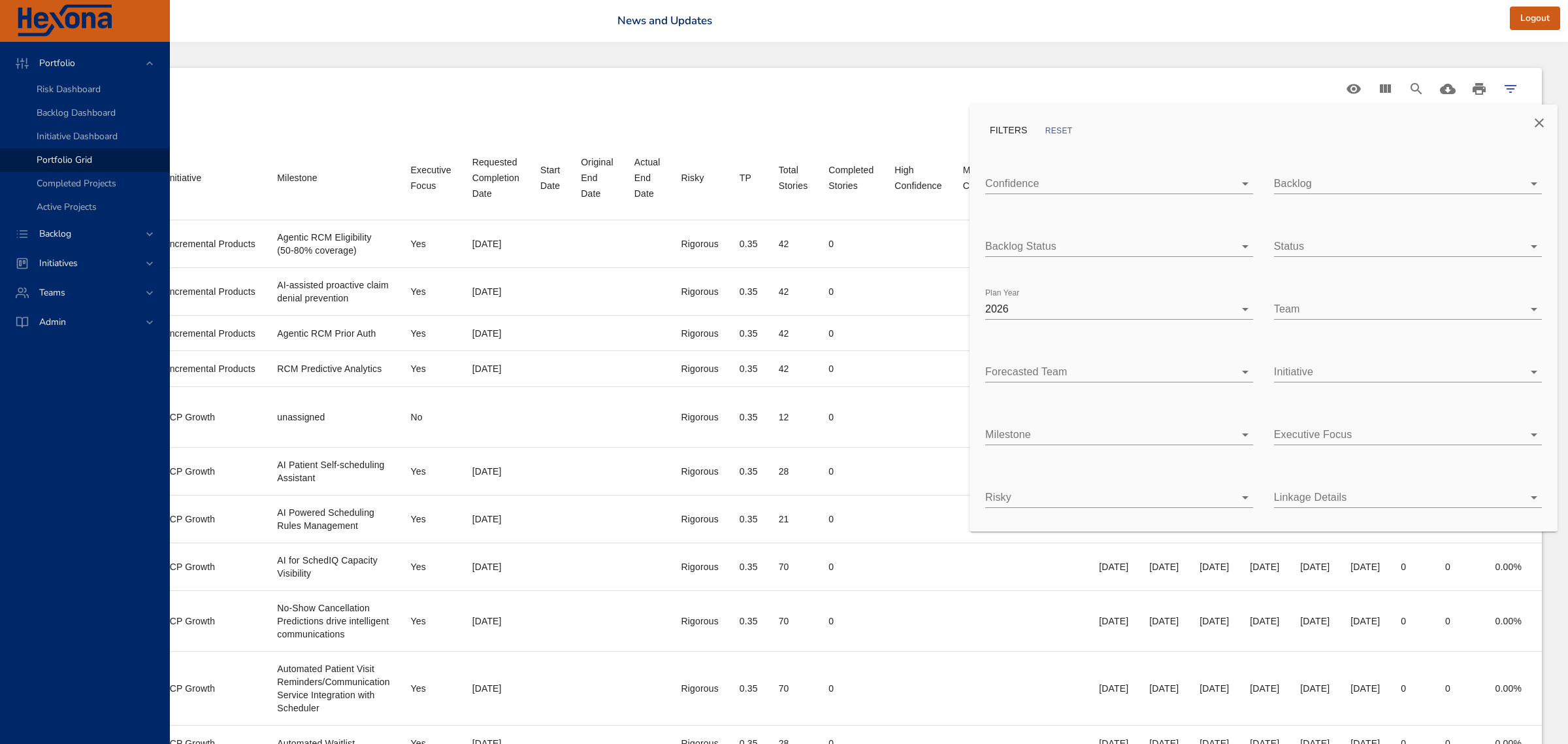
click at [1025, 237] on body "Portfolio Risk Dashboard Backlog Dashboard Initiative Dashboard Portfolio Grid …" at bounding box center [240, 372] width 1568 height 744
click at [1179, 134] on div at bounding box center [784, 372] width 1568 height 744
click at [1025, 177] on body "Portfolio Risk Dashboard Backlog Dashboard Initiative Dashboard Portfolio Grid …" at bounding box center [240, 372] width 1568 height 744
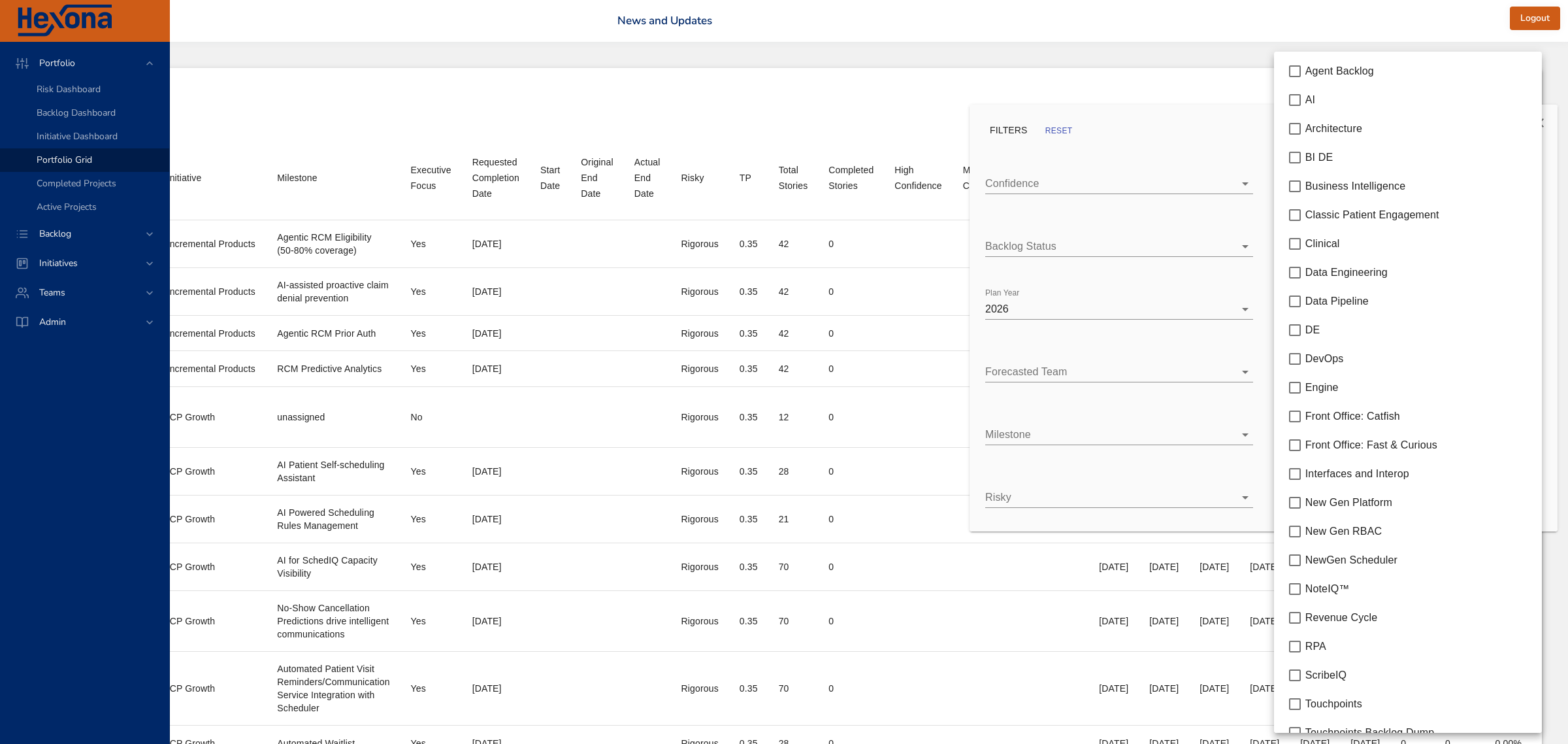
click at [1219, 109] on div at bounding box center [784, 372] width 1568 height 744
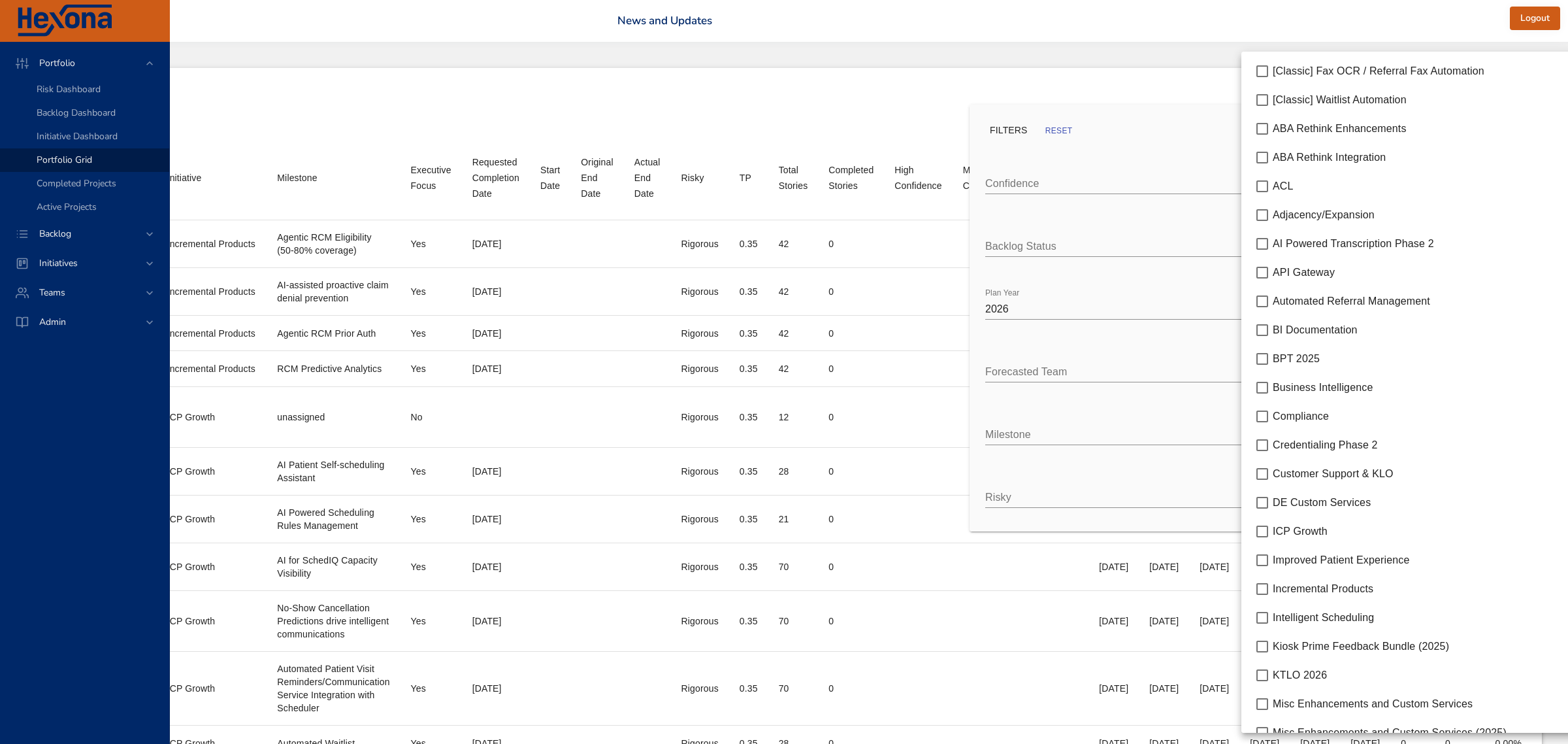
click at [1025, 367] on body "Portfolio Risk Dashboard Backlog Dashboard Initiative Dashboard Portfolio Grid …" at bounding box center [240, 372] width 1568 height 744
click at [1186, 93] on div at bounding box center [784, 372] width 1568 height 744
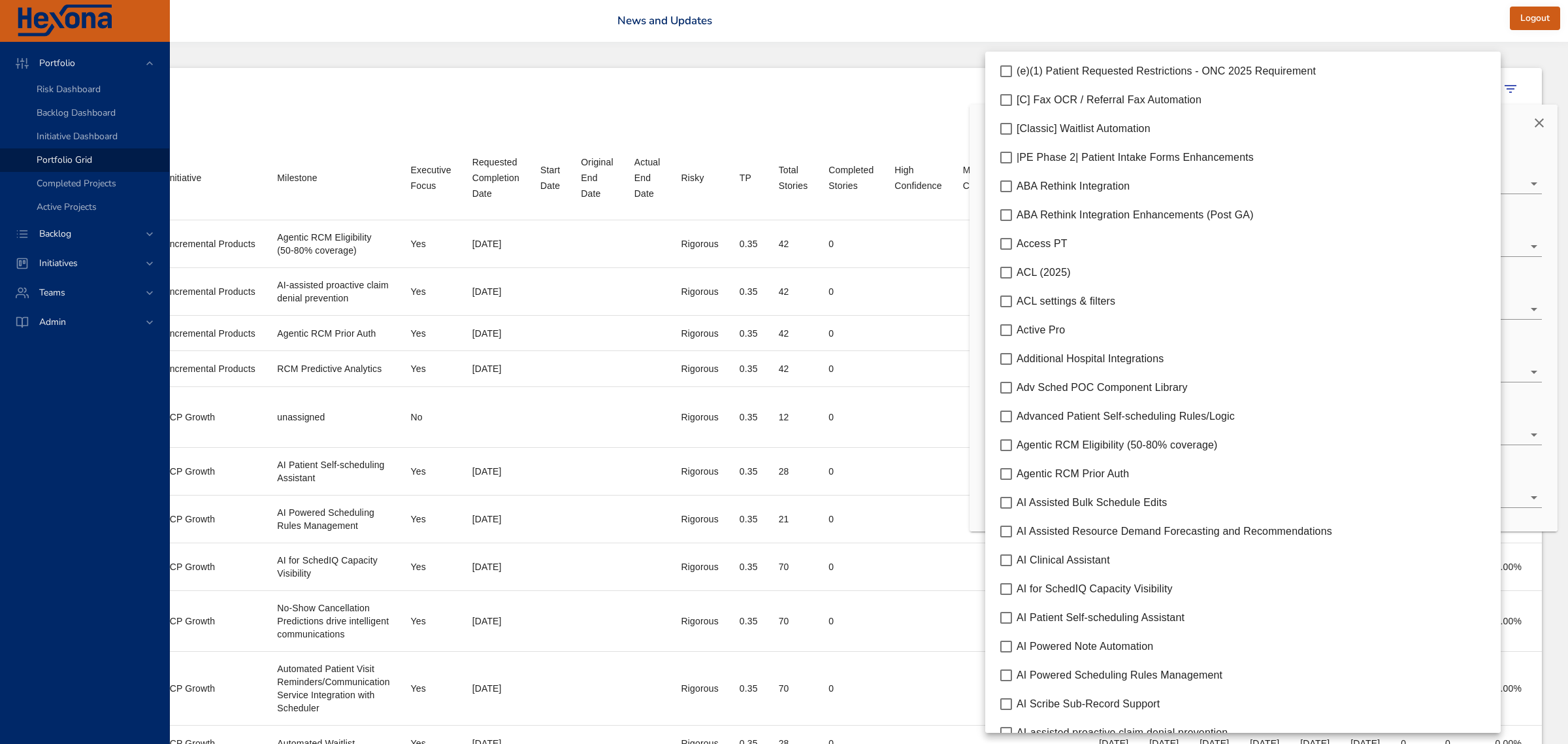
click at [1025, 438] on body "Portfolio Risk Dashboard Backlog Dashboard Initiative Dashboard Portfolio Grid …" at bounding box center [240, 372] width 1568 height 744
click at [1093, 444] on span "Agentic RCM Eligibility (50-80% coverage)" at bounding box center [1117, 445] width 201 height 11
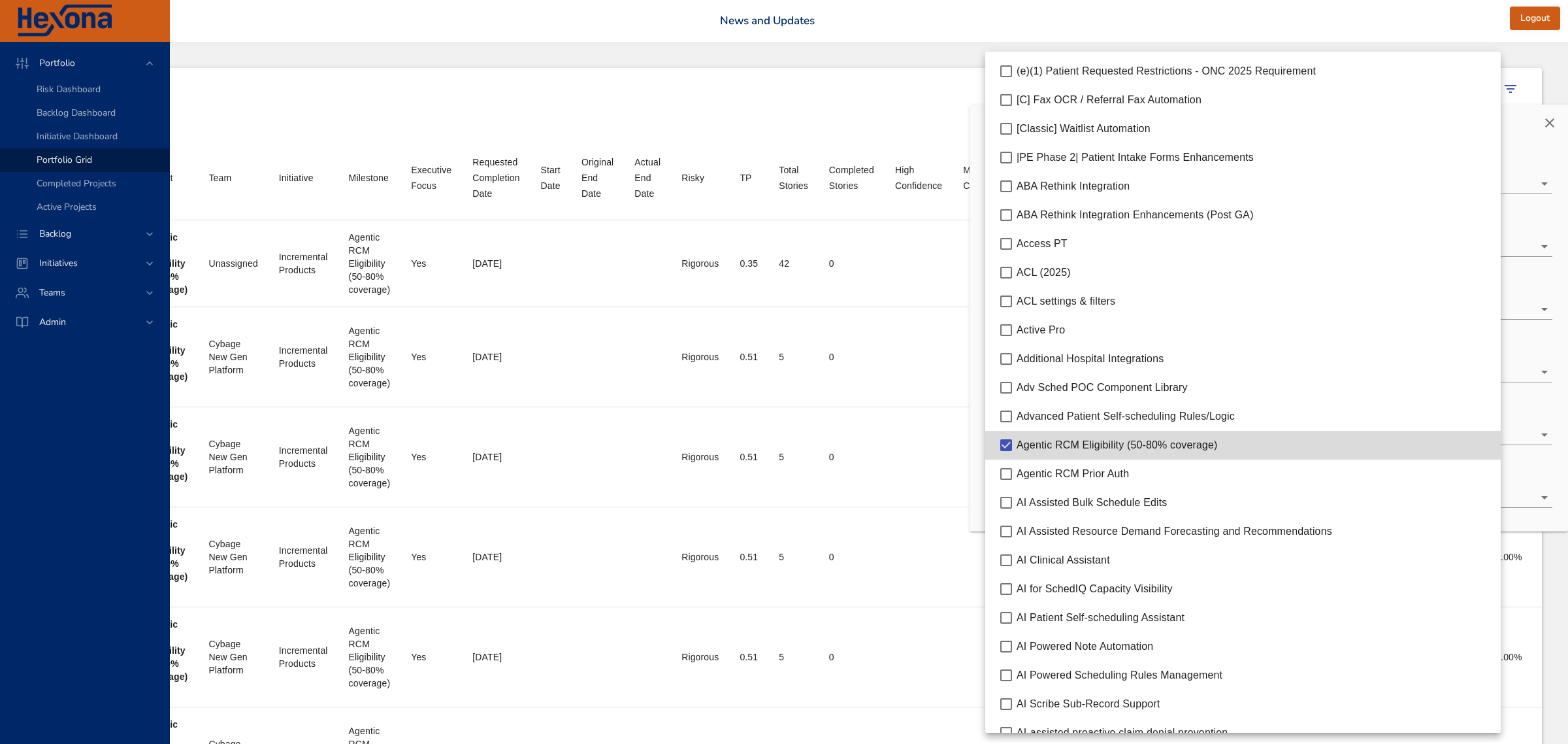
scroll to position [0, 463]
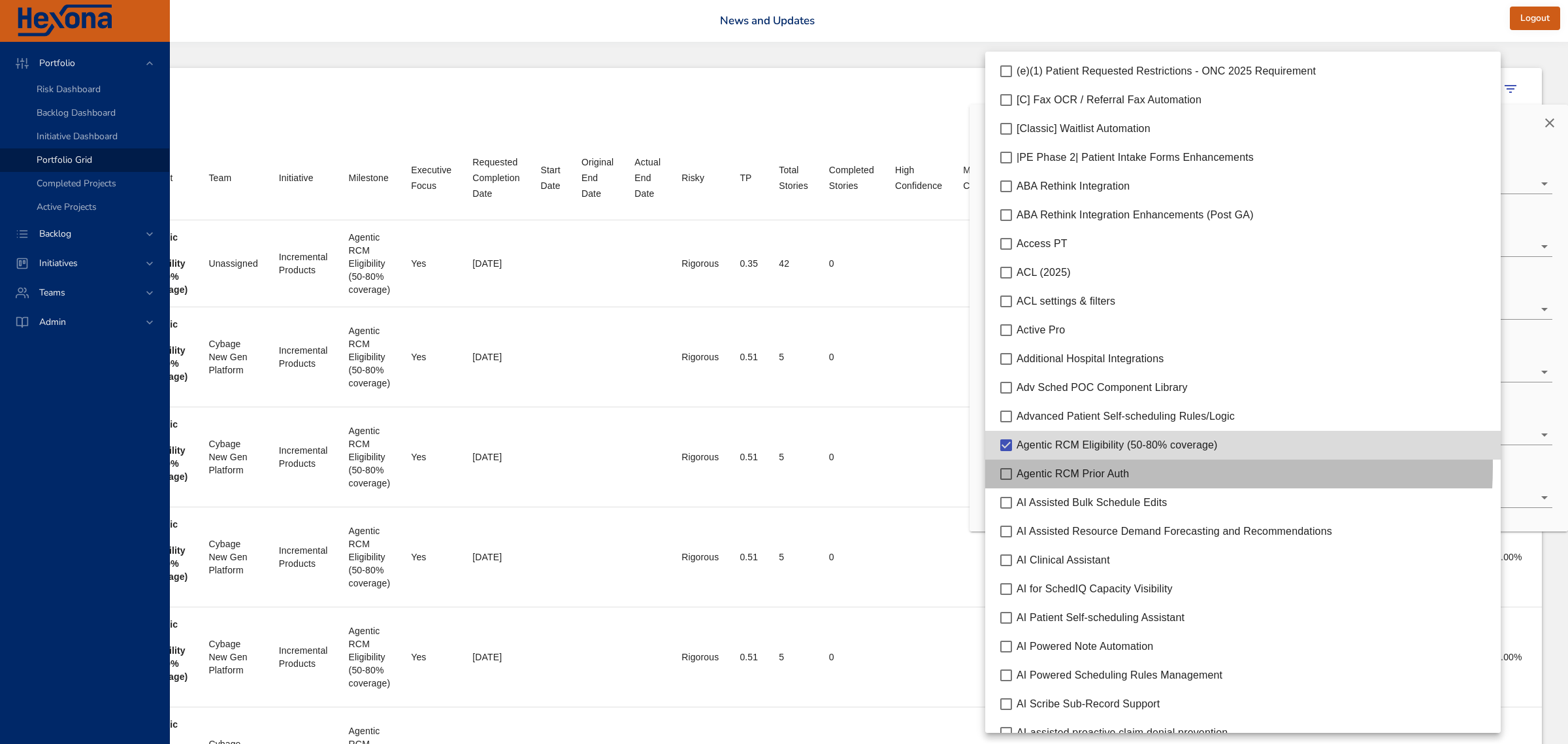
click at [1093, 466] on div "Agentic RCM Prior Auth" at bounding box center [1253, 474] width 474 height 16
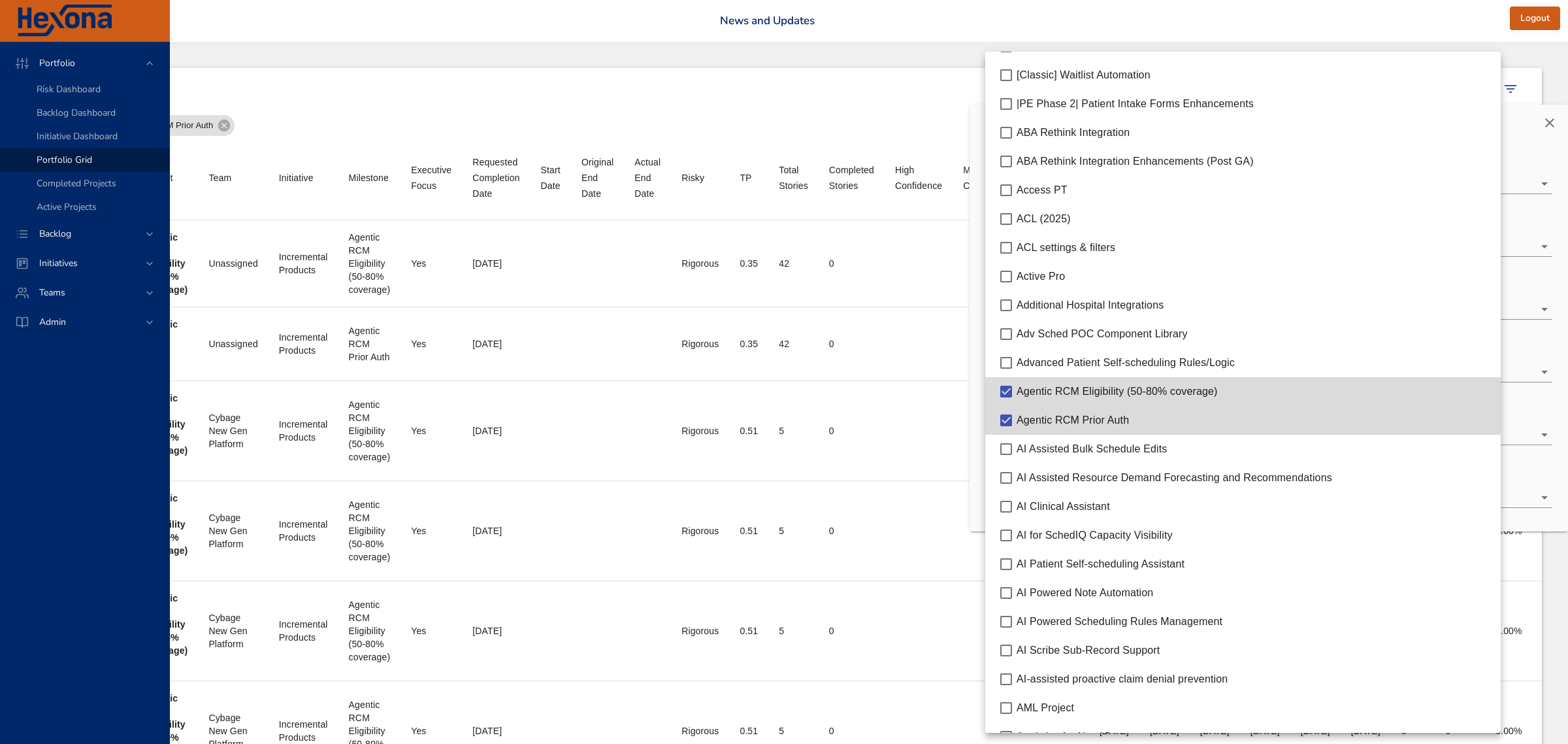
scroll to position [82, 0]
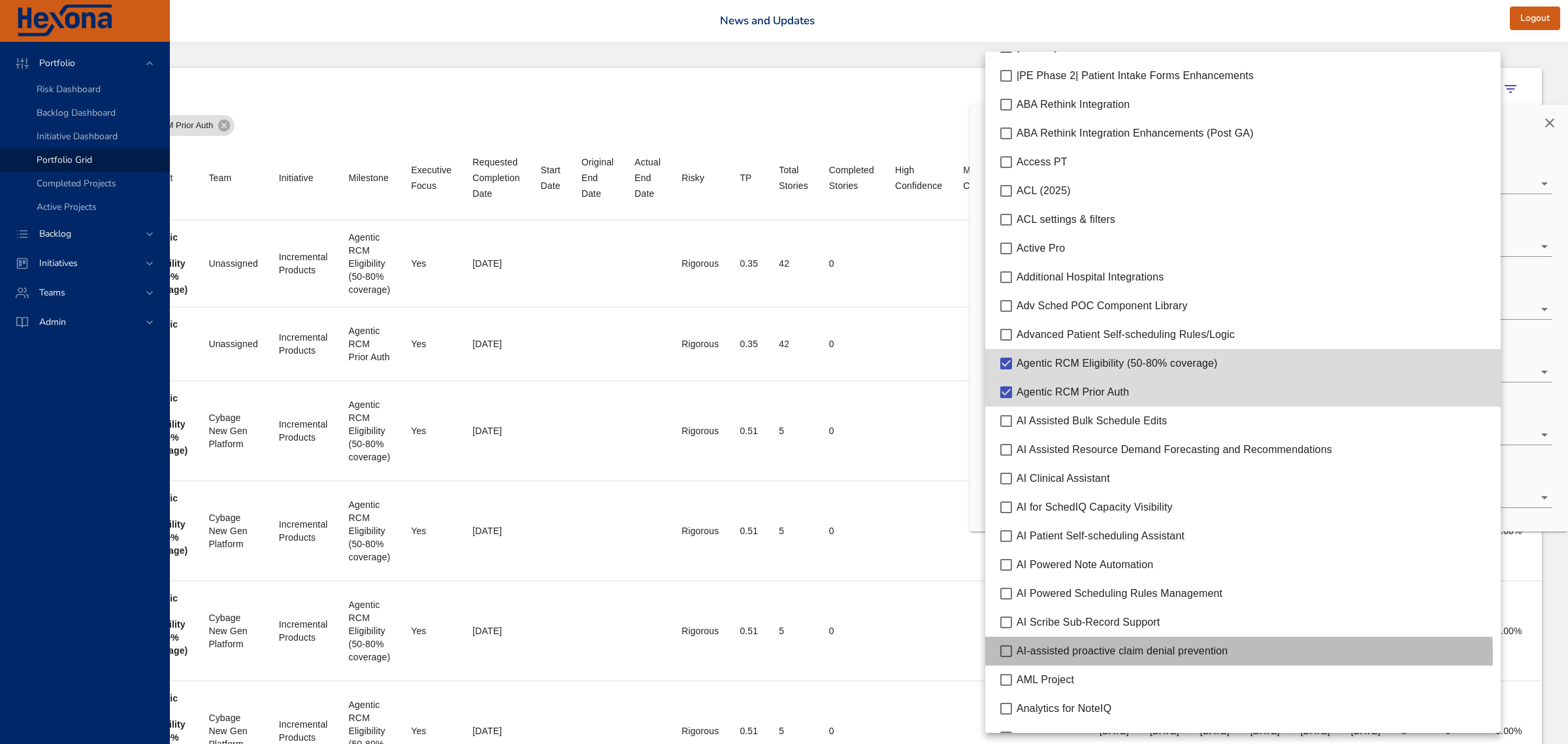
click at [1168, 653] on span "AI-assisted proactive claim denial prevention" at bounding box center [1122, 650] width 211 height 11
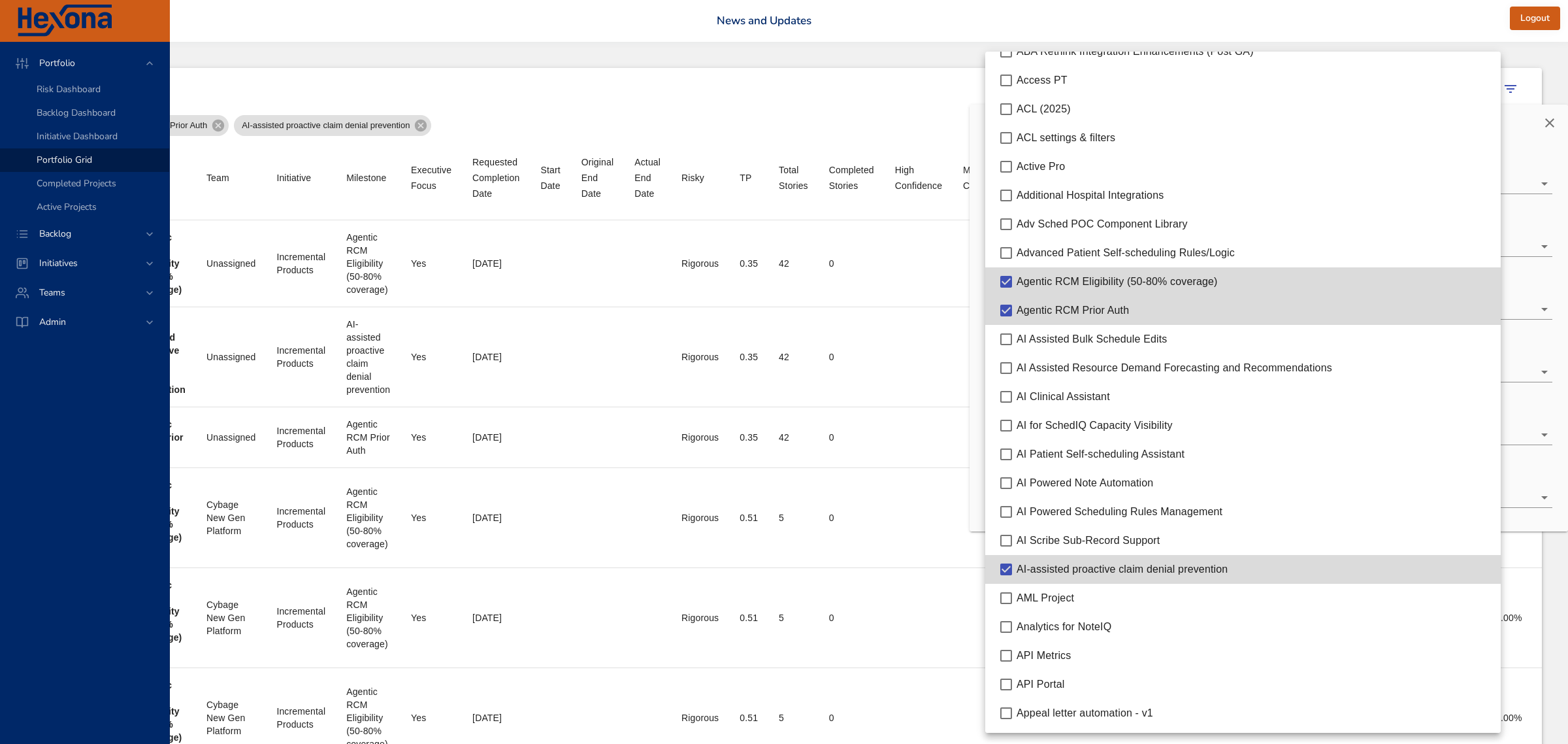
scroll to position [245, 0]
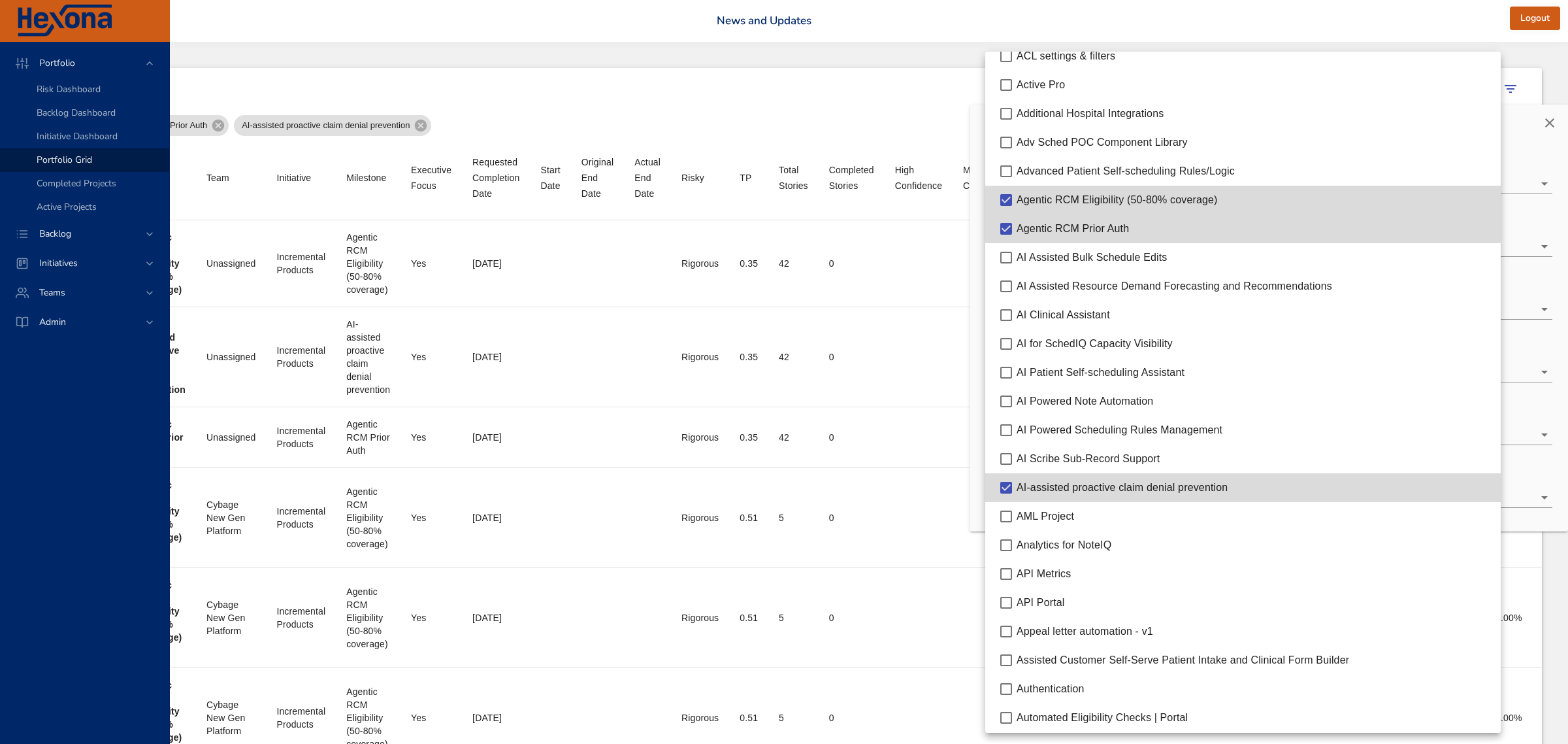
click at [1125, 637] on div "Appeal letter automation - v1" at bounding box center [1253, 632] width 474 height 16
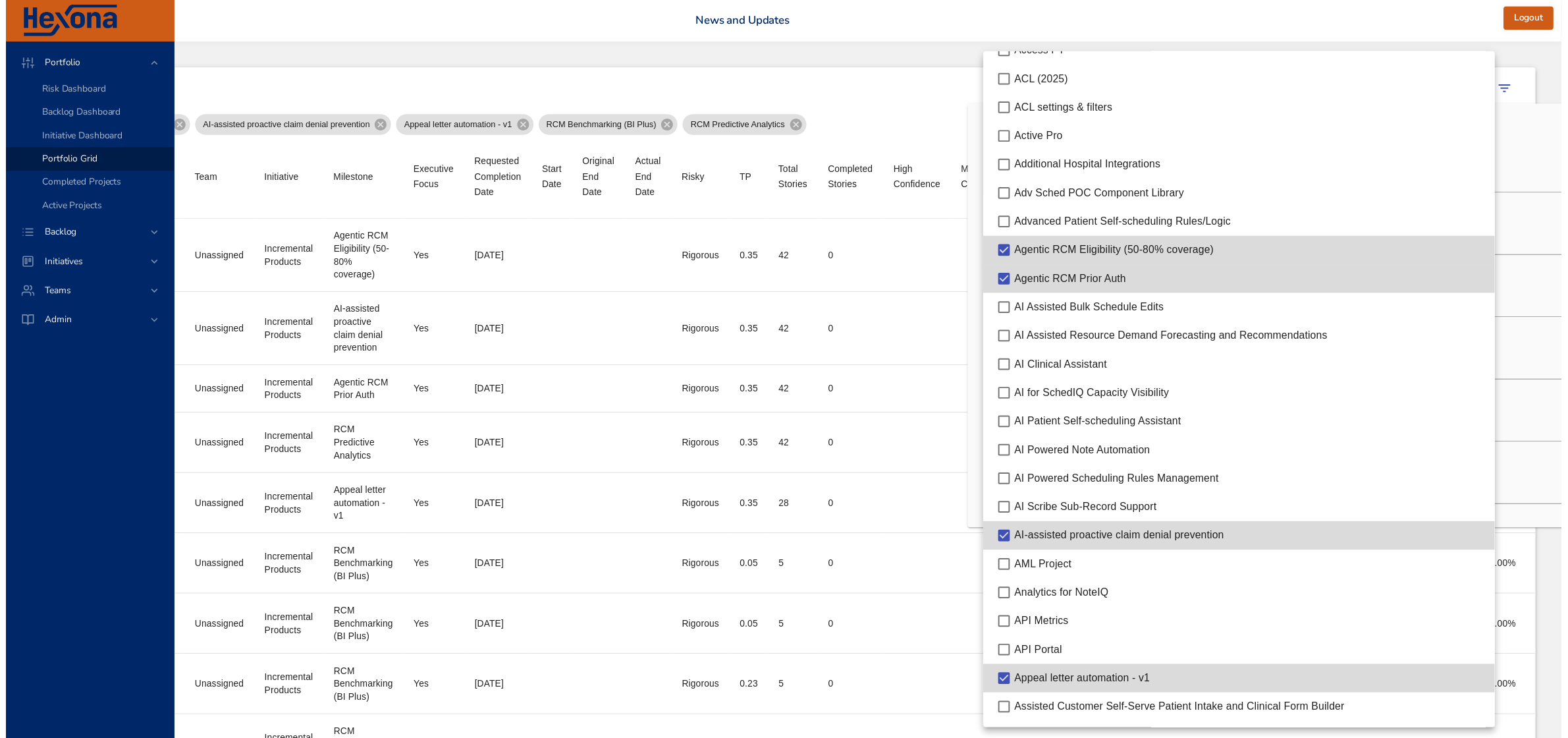
scroll to position [0, 0]
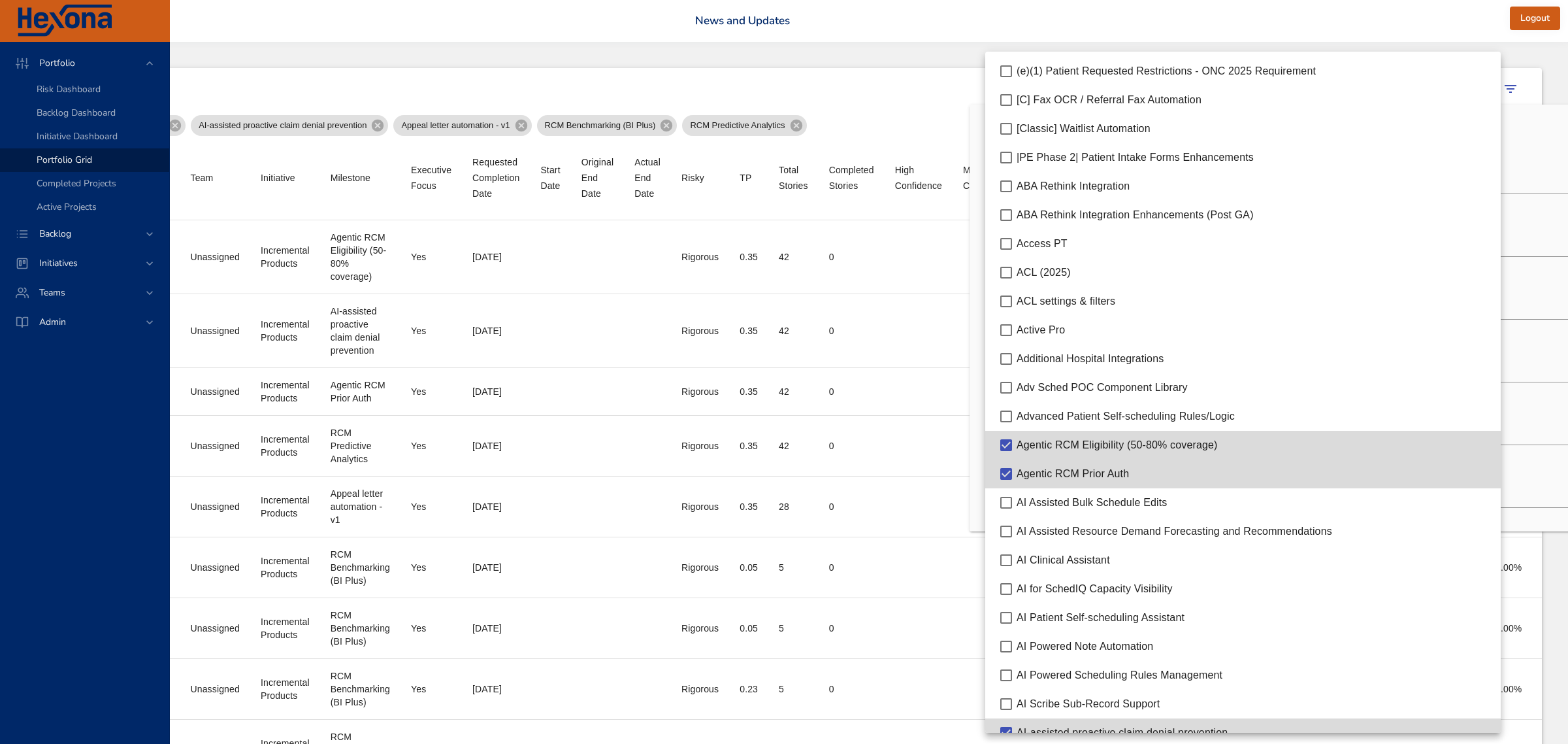
click at [938, 60] on div at bounding box center [784, 372] width 1568 height 744
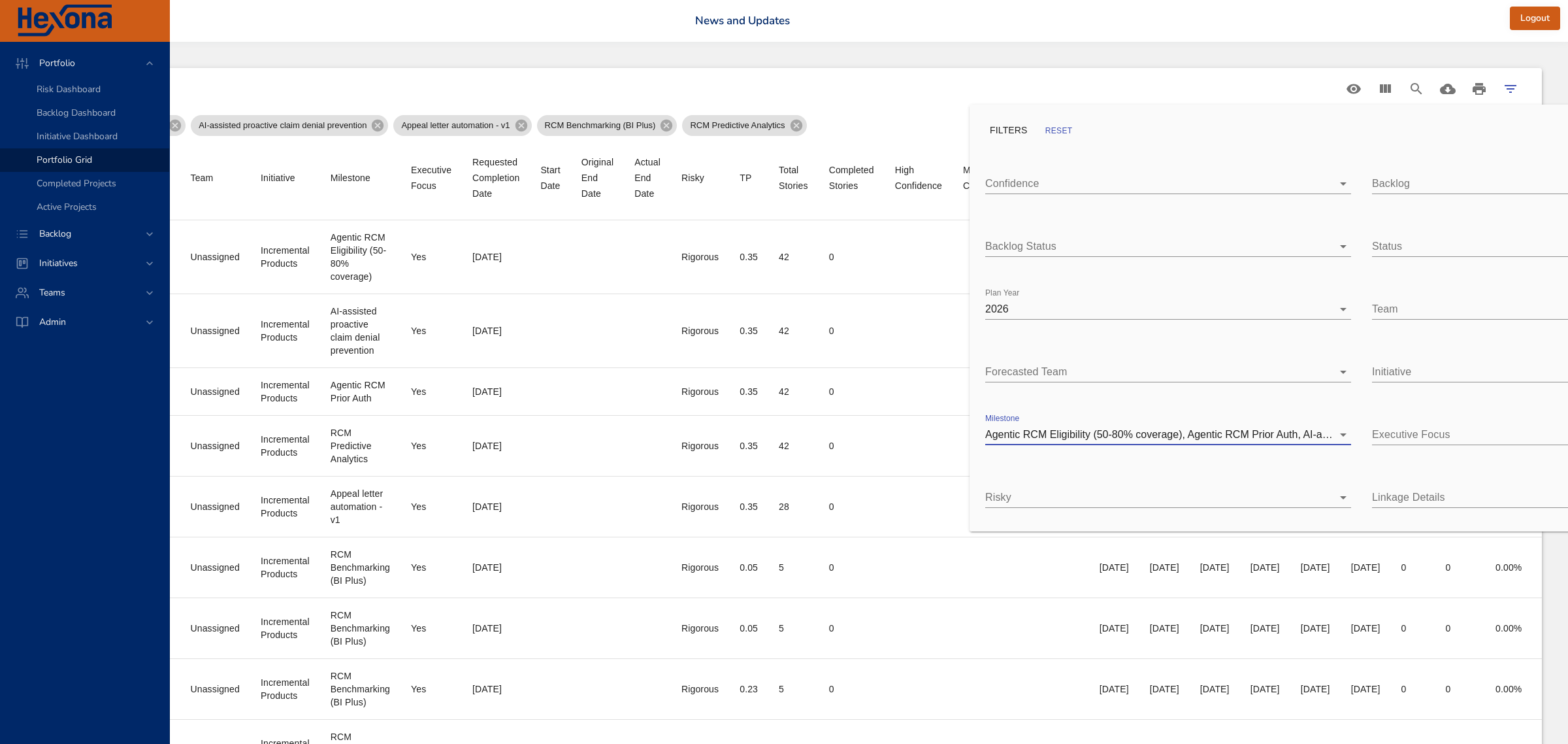
click at [1273, 86] on div at bounding box center [784, 372] width 1568 height 744
